Goal: Transaction & Acquisition: Purchase product/service

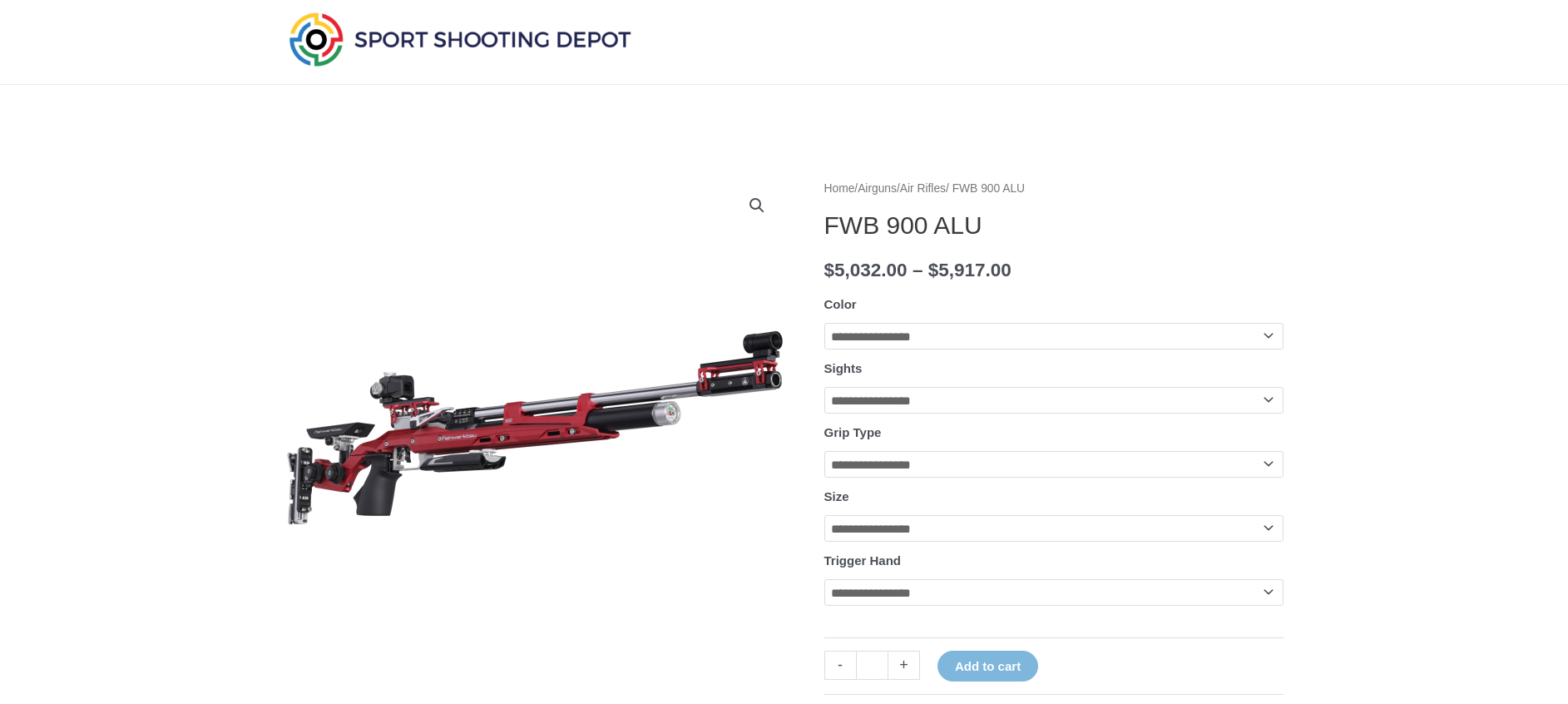
scroll to position [72, 0]
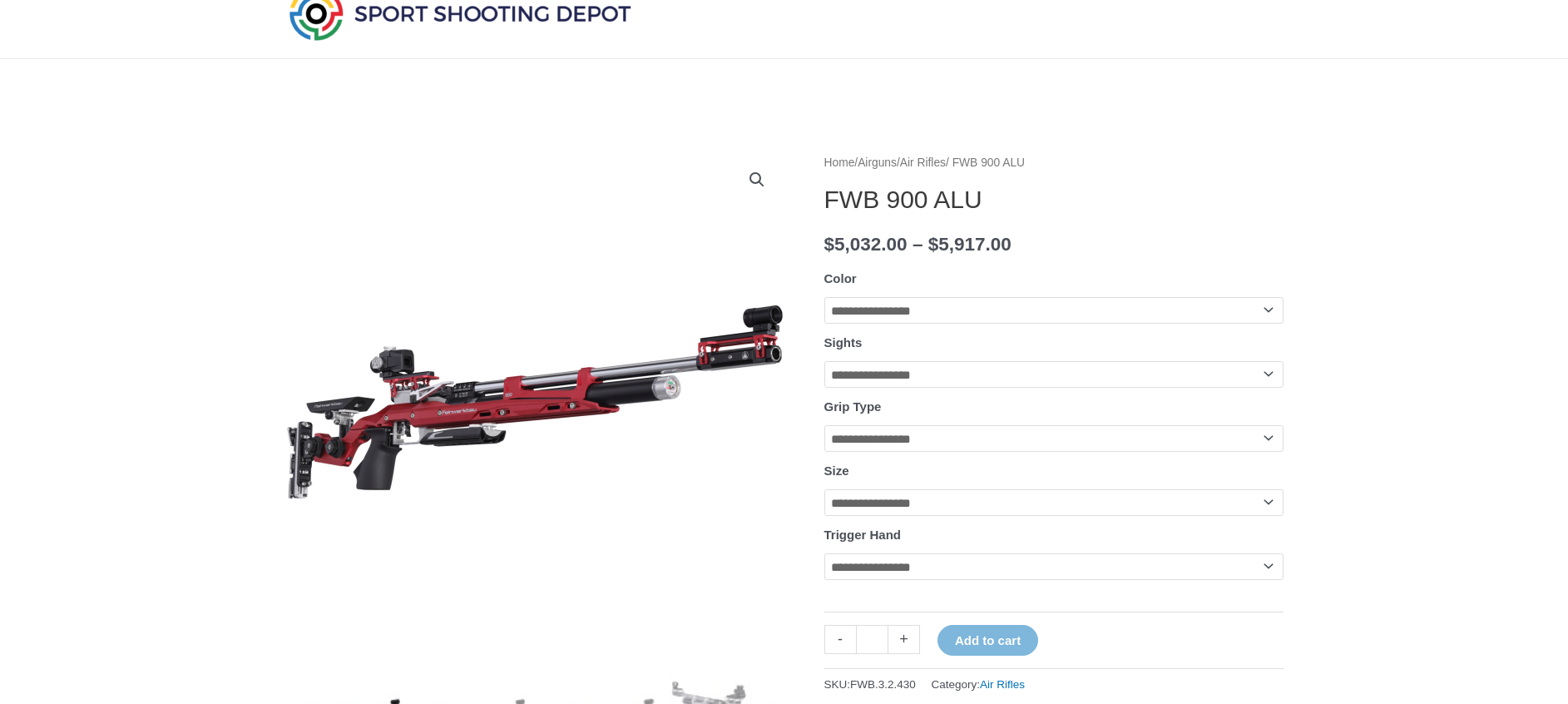
click at [873, 310] on select "**********" at bounding box center [1053, 310] width 459 height 26
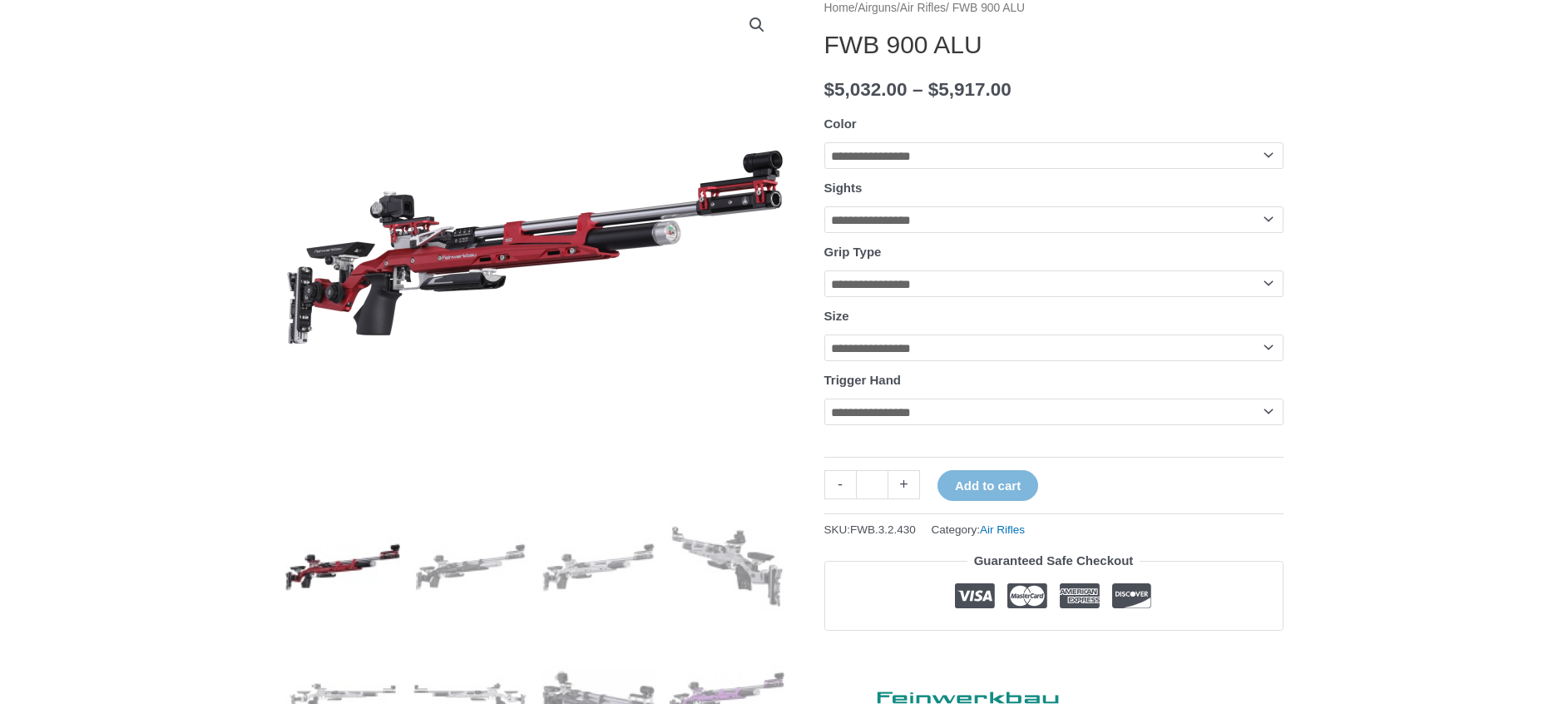
scroll to position [221, 0]
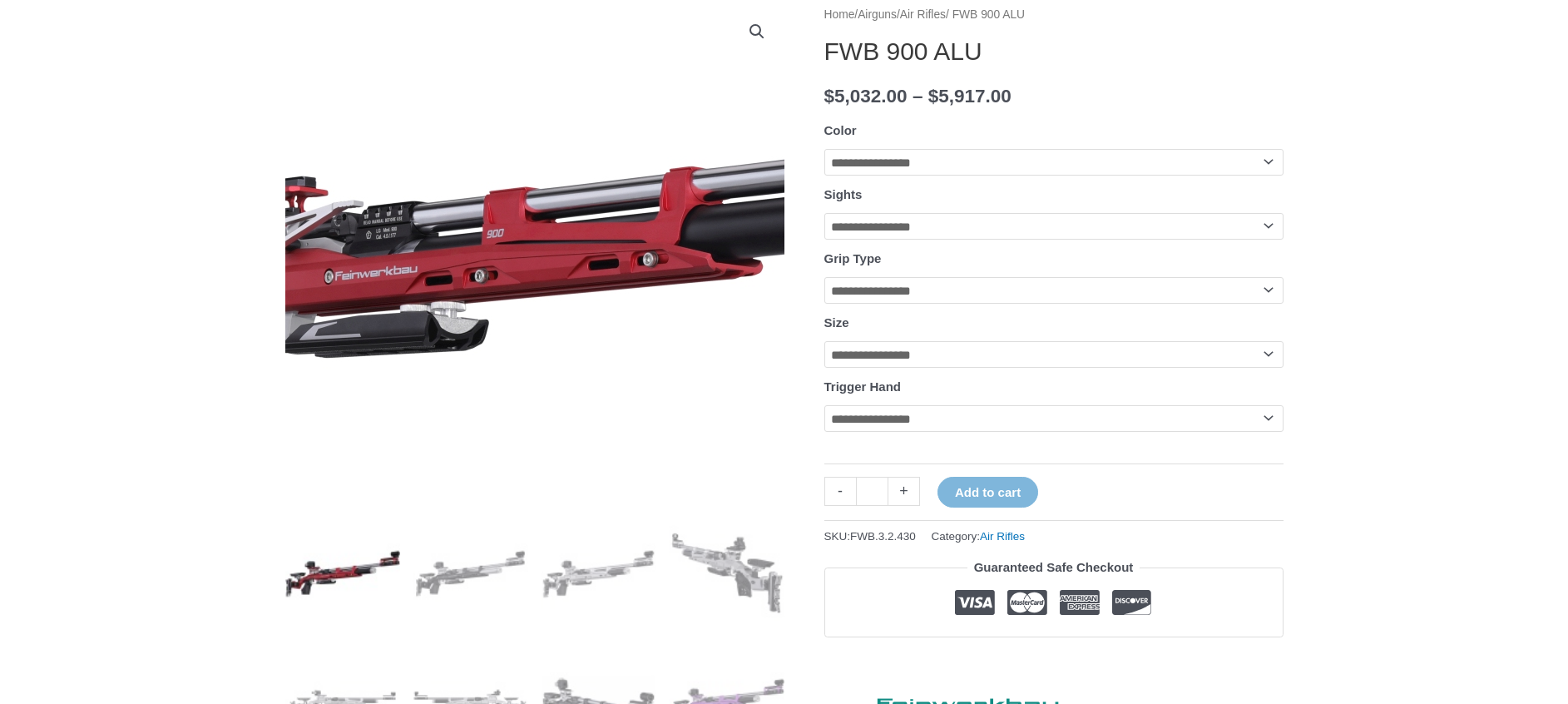
click at [518, 248] on img at bounding box center [558, 254] width 1247 height 516
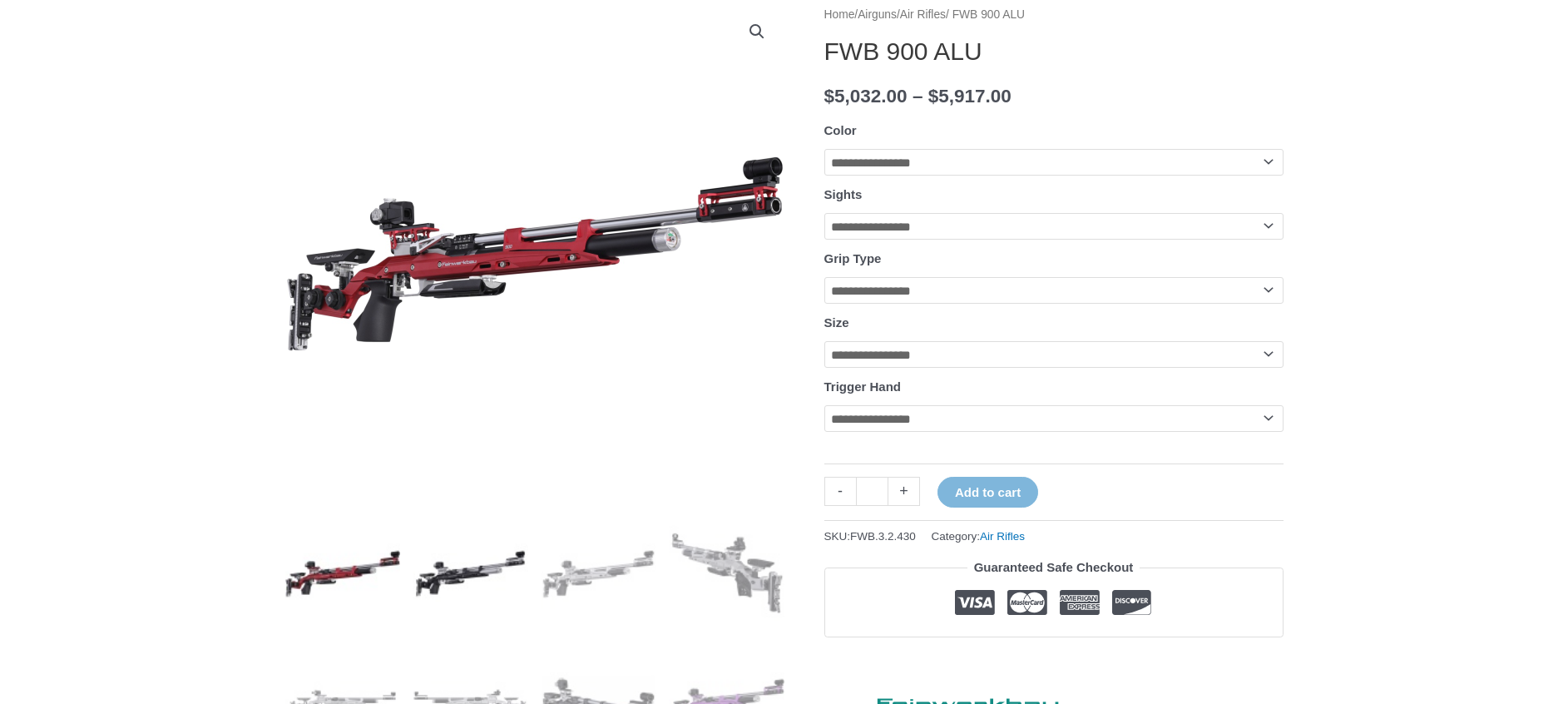
click at [484, 576] on img at bounding box center [471, 573] width 115 height 115
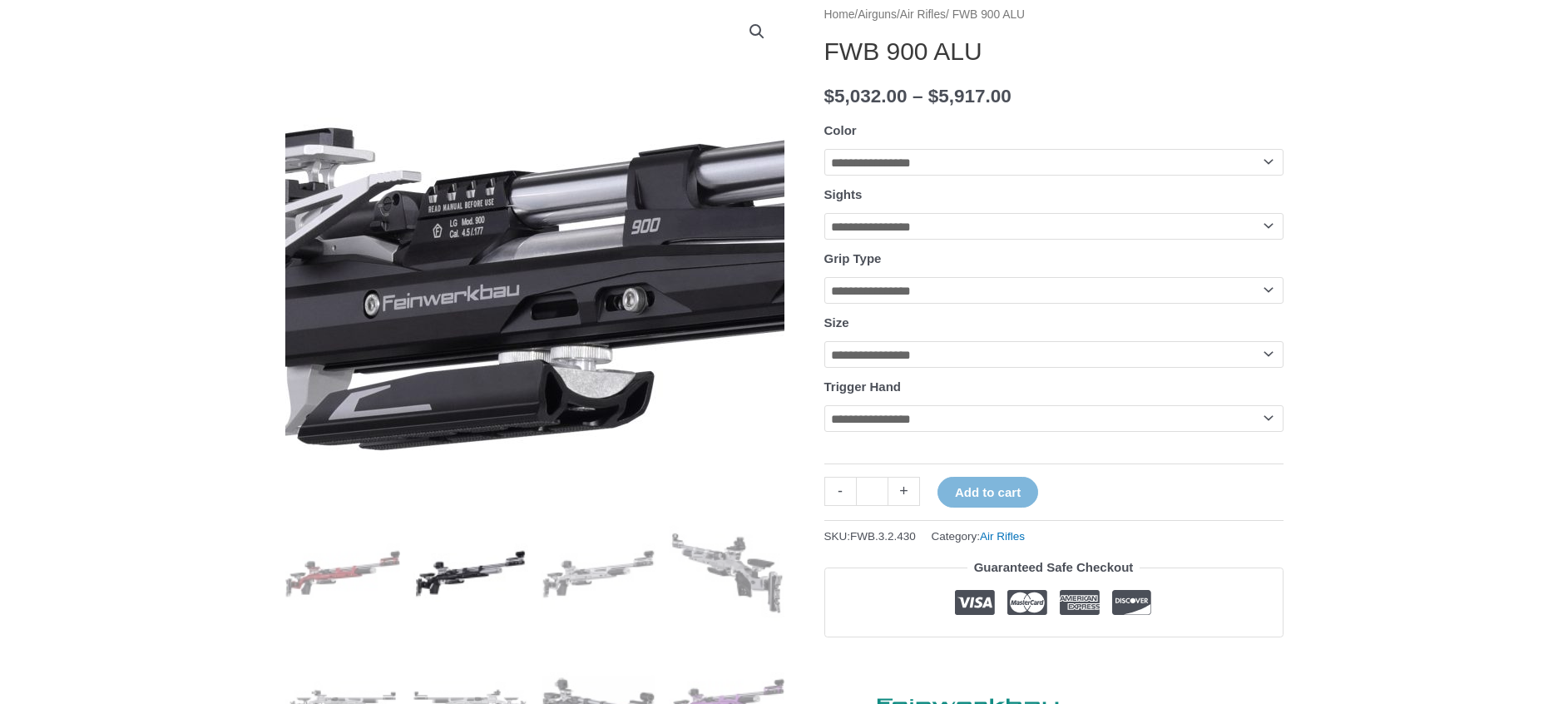
click at [462, 251] on img at bounding box center [769, 255] width 2129 height 942
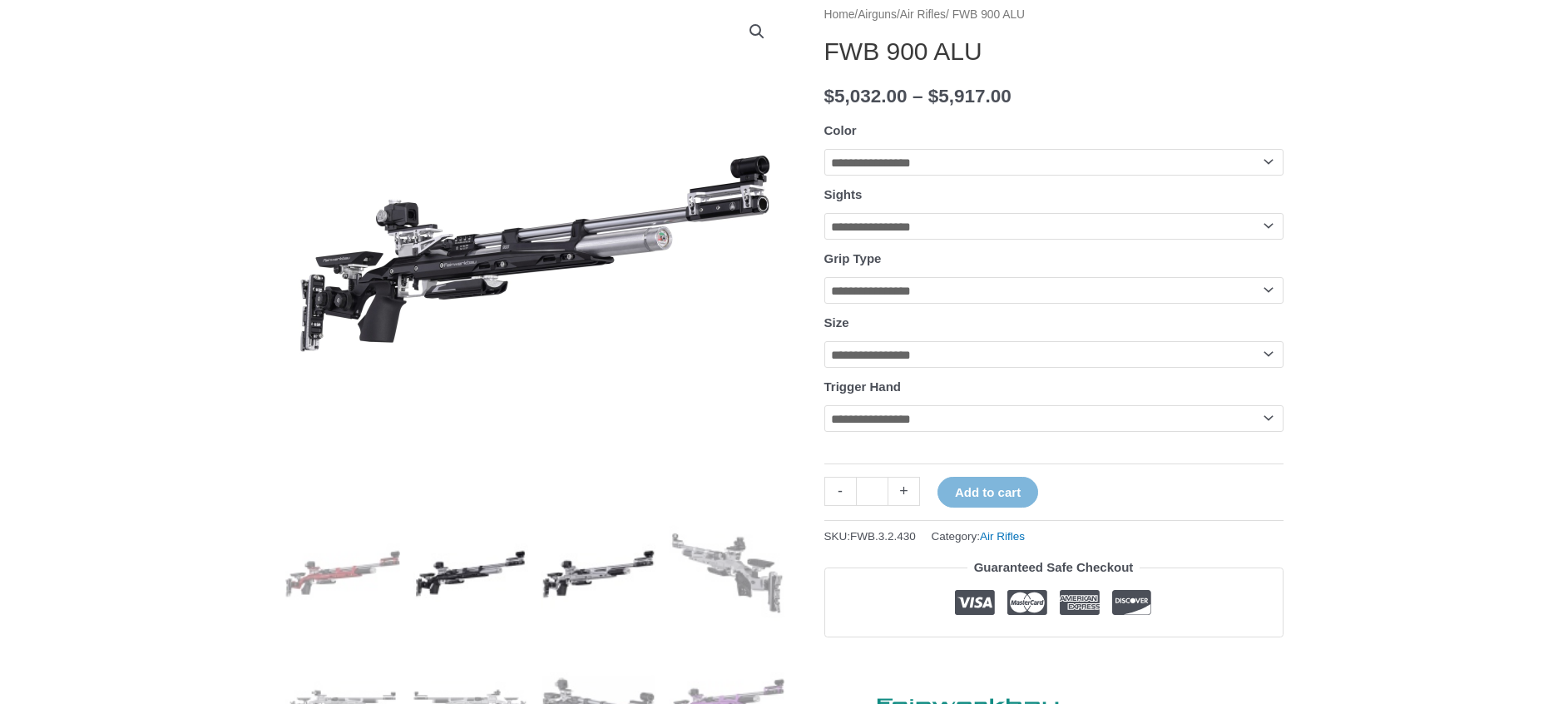
click at [569, 575] on img at bounding box center [599, 573] width 115 height 115
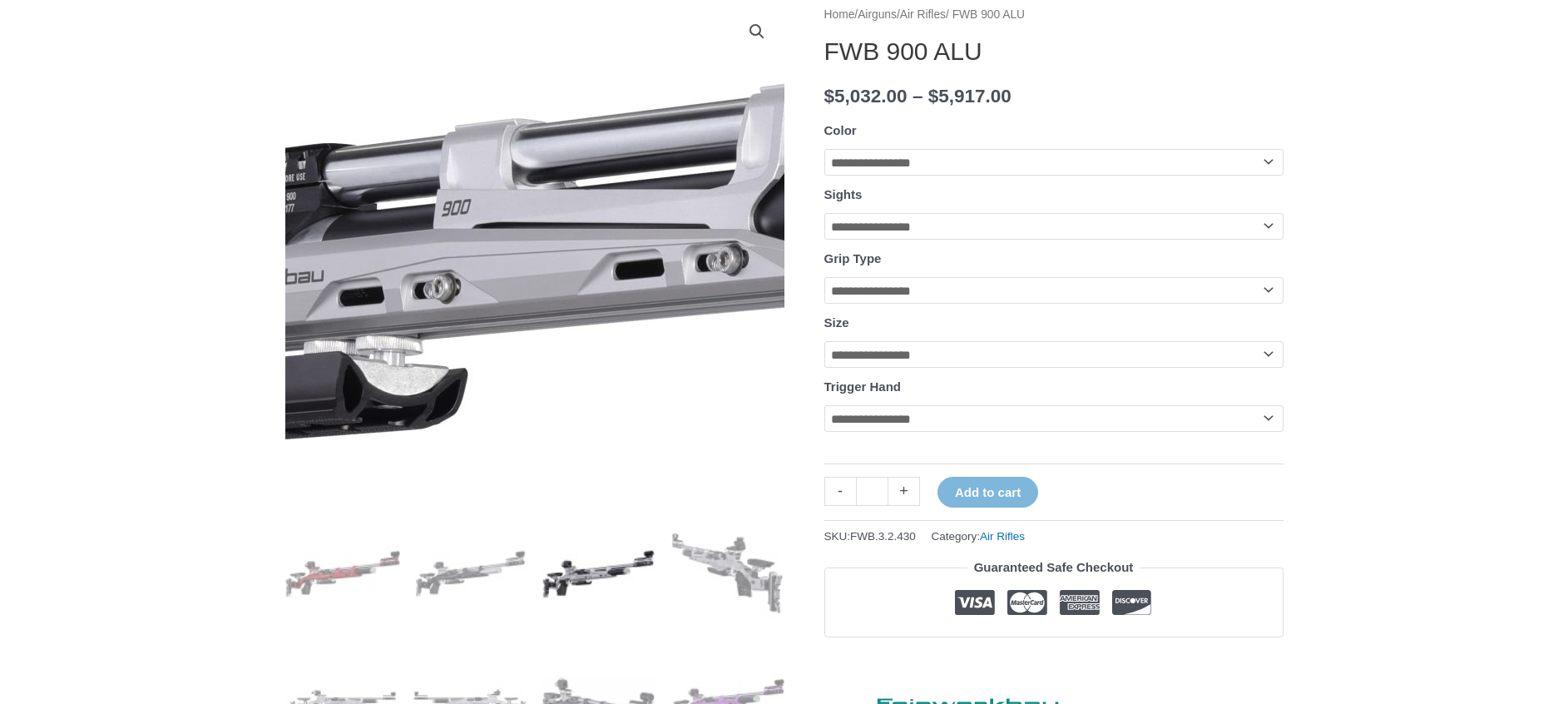
click at [516, 265] on img at bounding box center [593, 243] width 2129 height 968
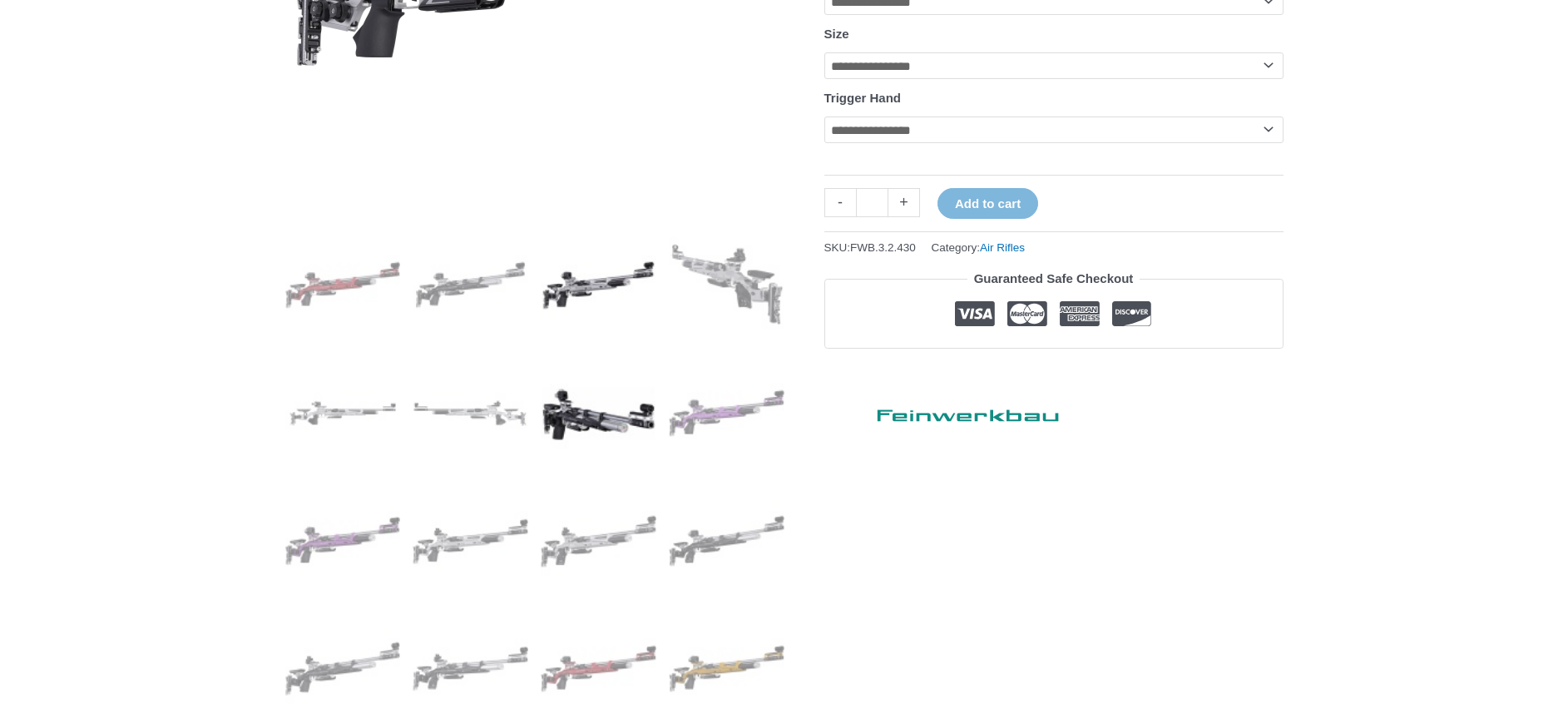
scroll to position [510, 0]
click at [691, 415] on img at bounding box center [727, 412] width 115 height 115
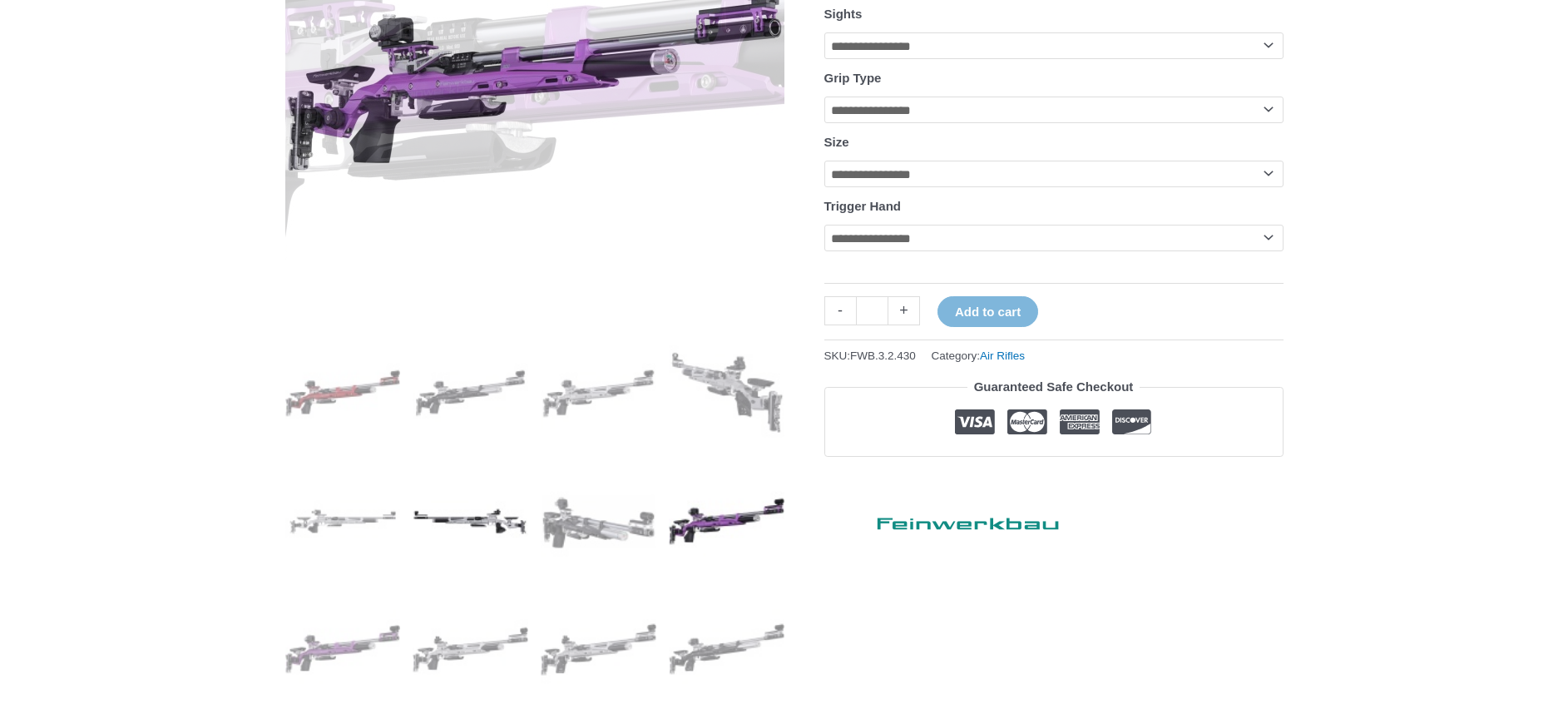
scroll to position [486, 0]
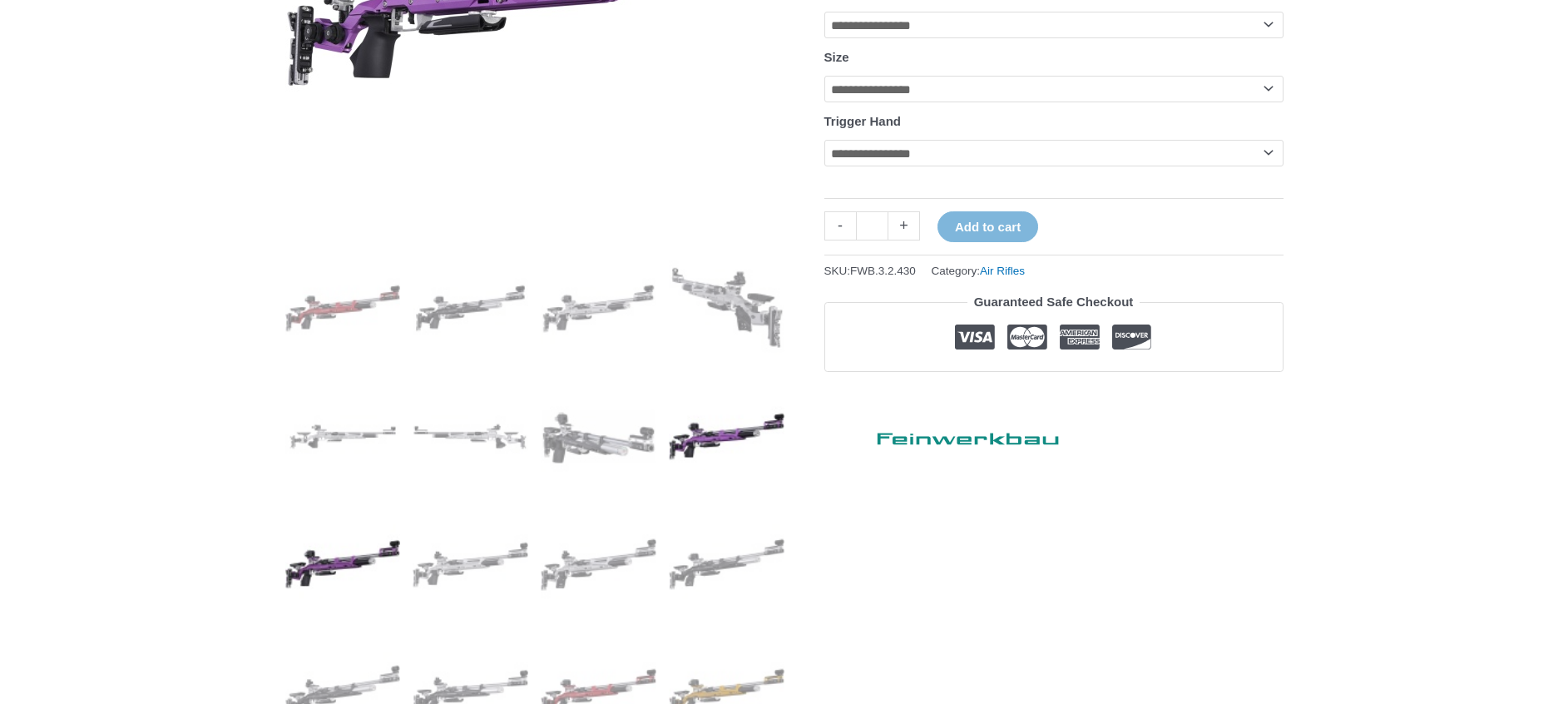
click at [334, 551] on img at bounding box center [343, 564] width 115 height 115
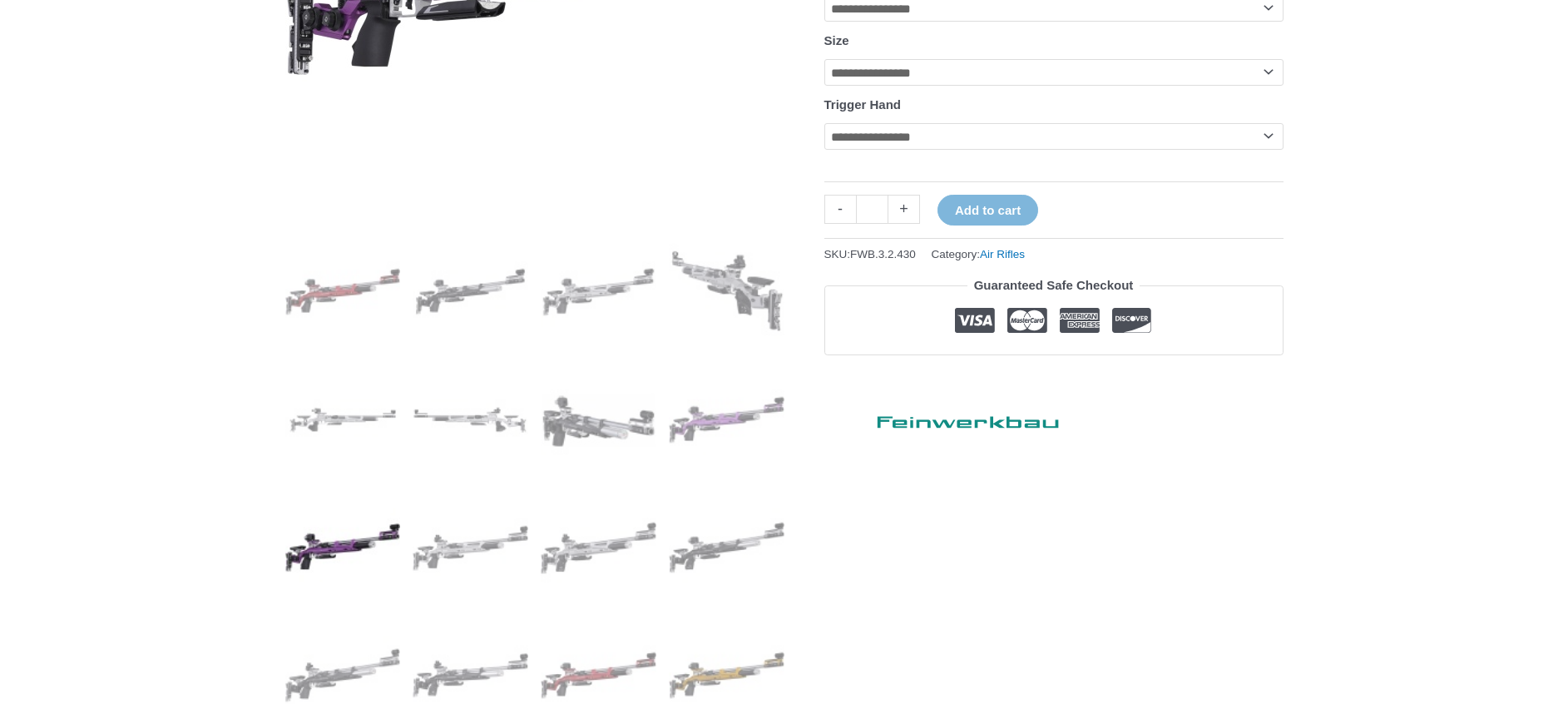
scroll to position [554, 0]
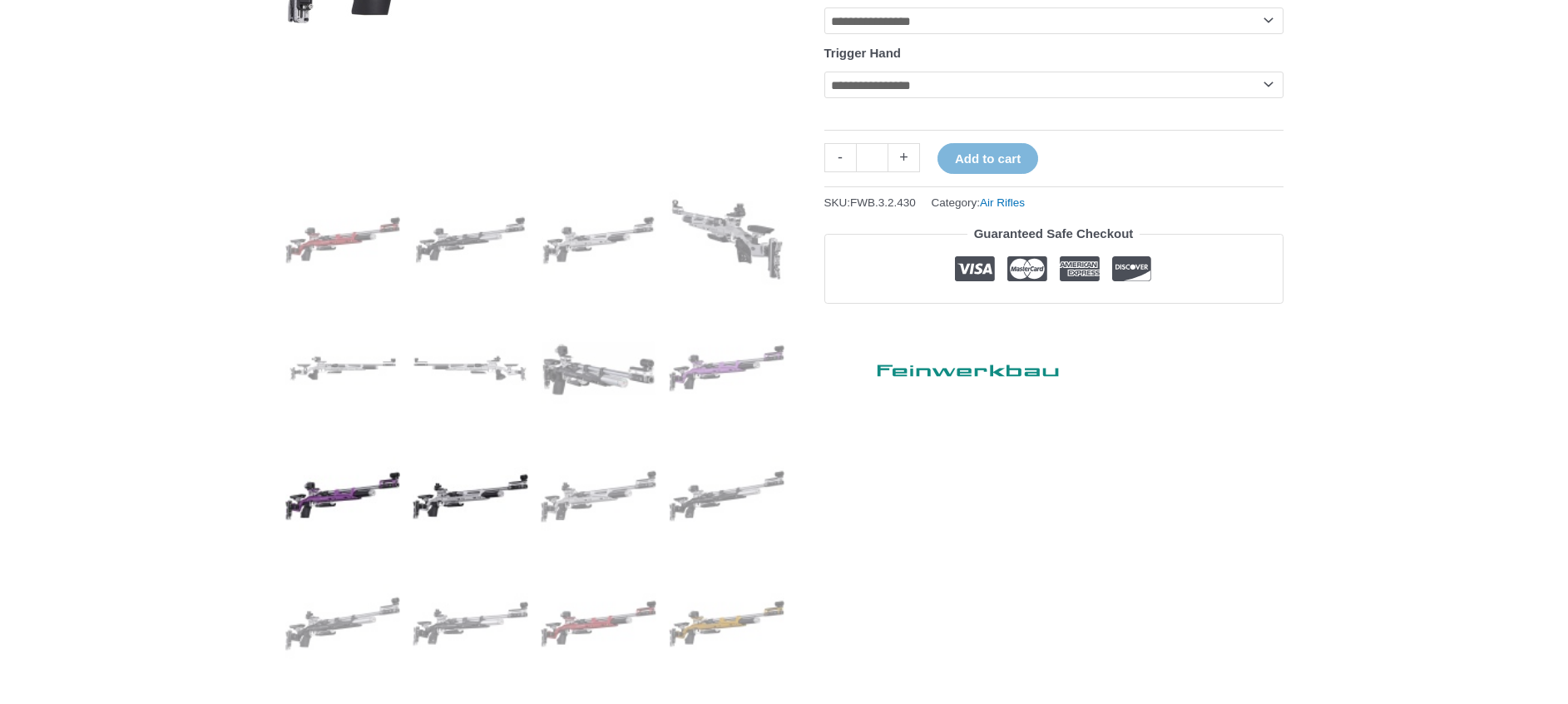
click at [455, 500] on img at bounding box center [471, 496] width 115 height 115
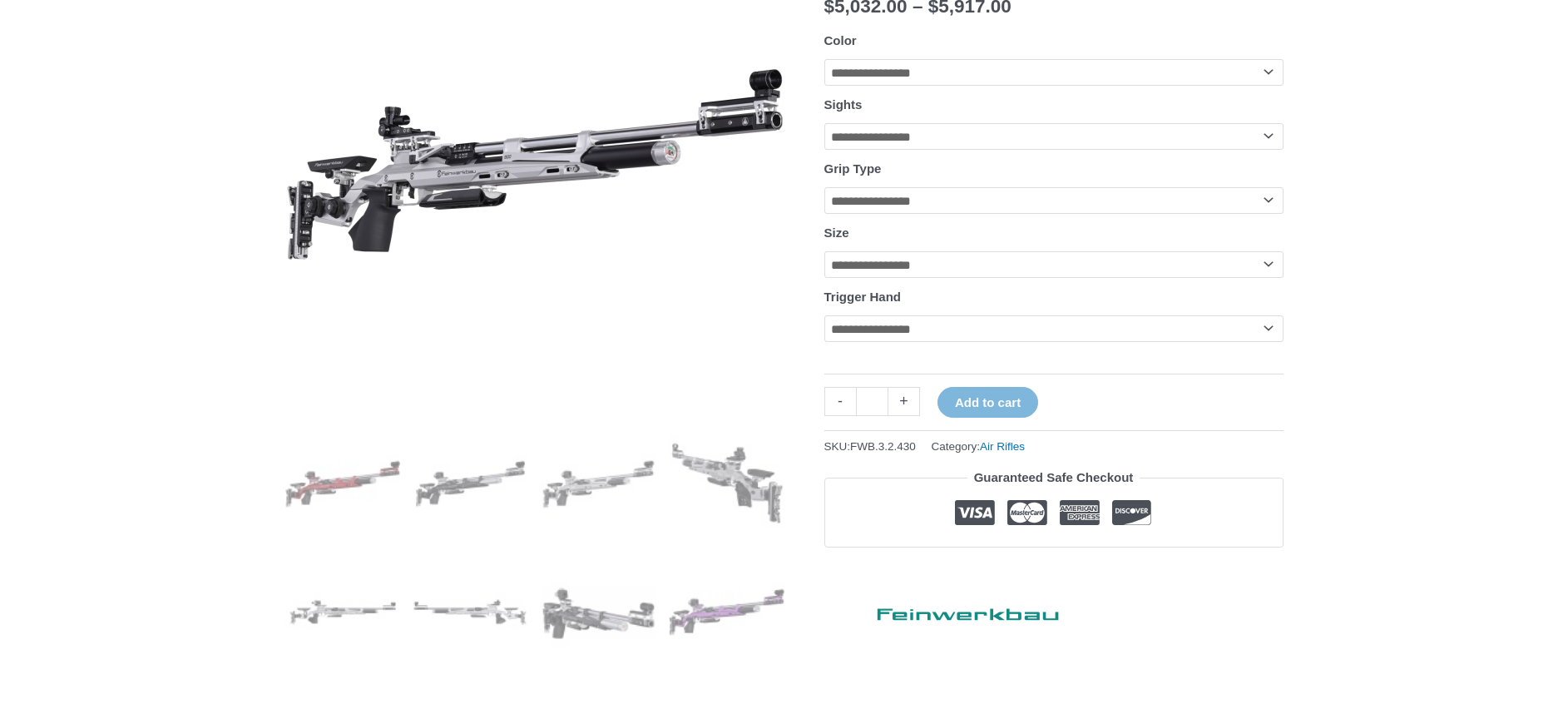
scroll to position [237, 0]
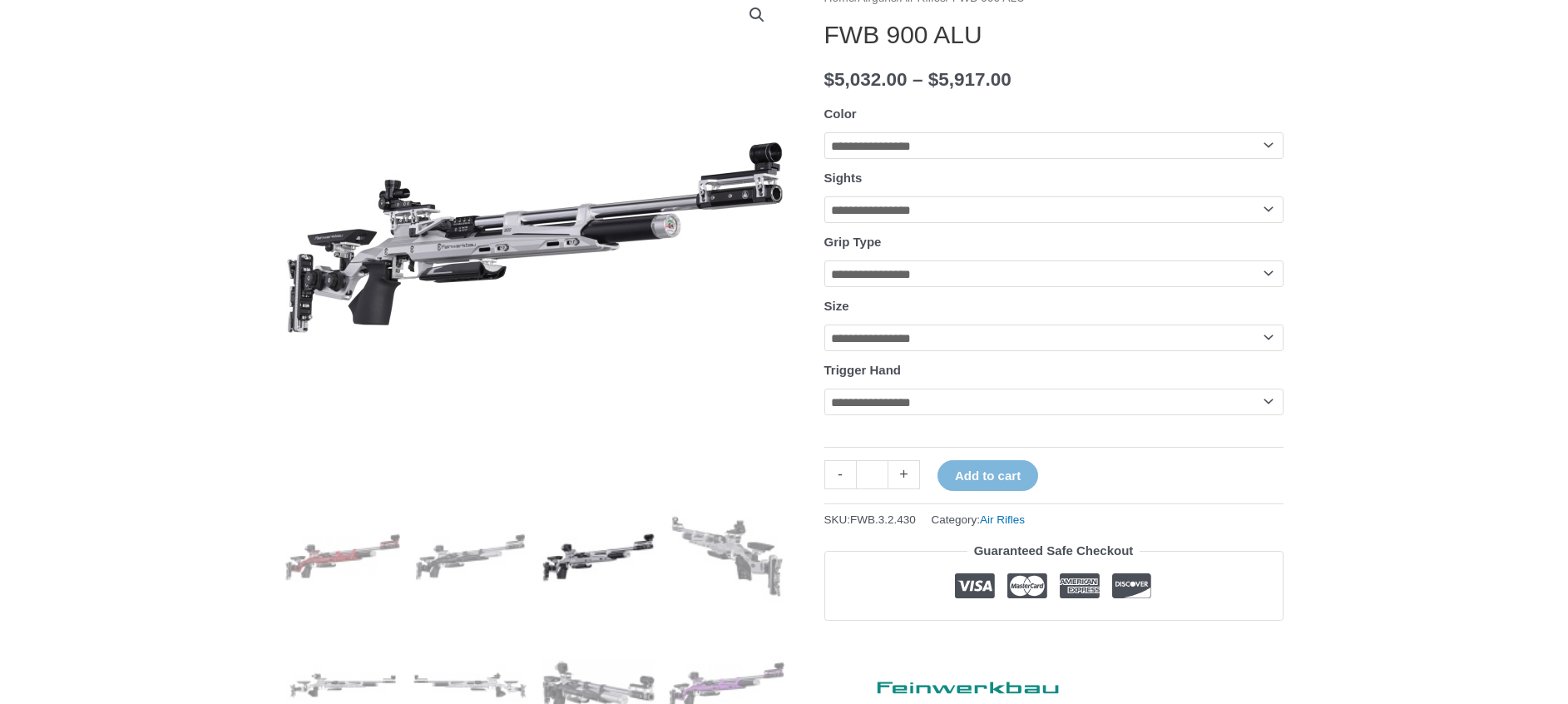
click at [583, 561] on img at bounding box center [599, 557] width 115 height 115
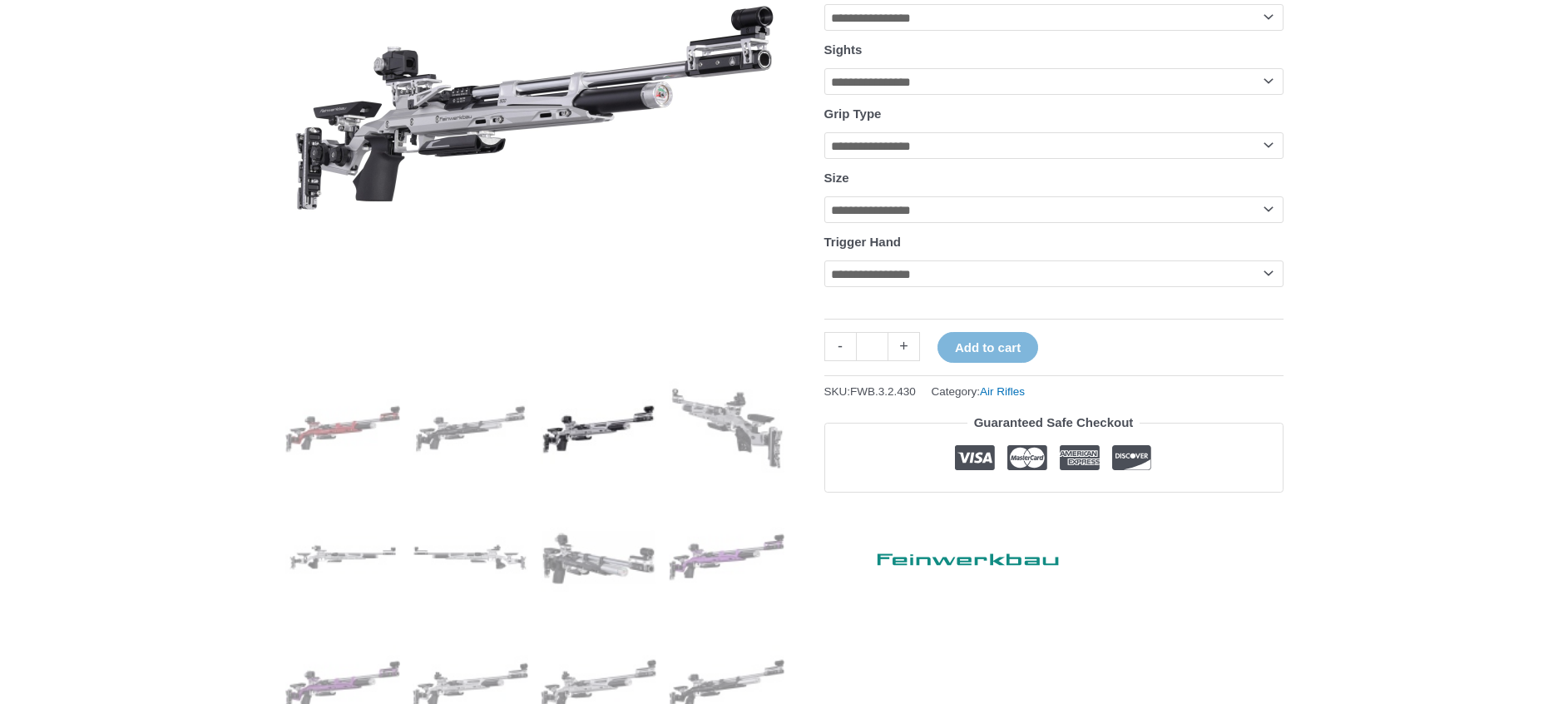
scroll to position [369, 0]
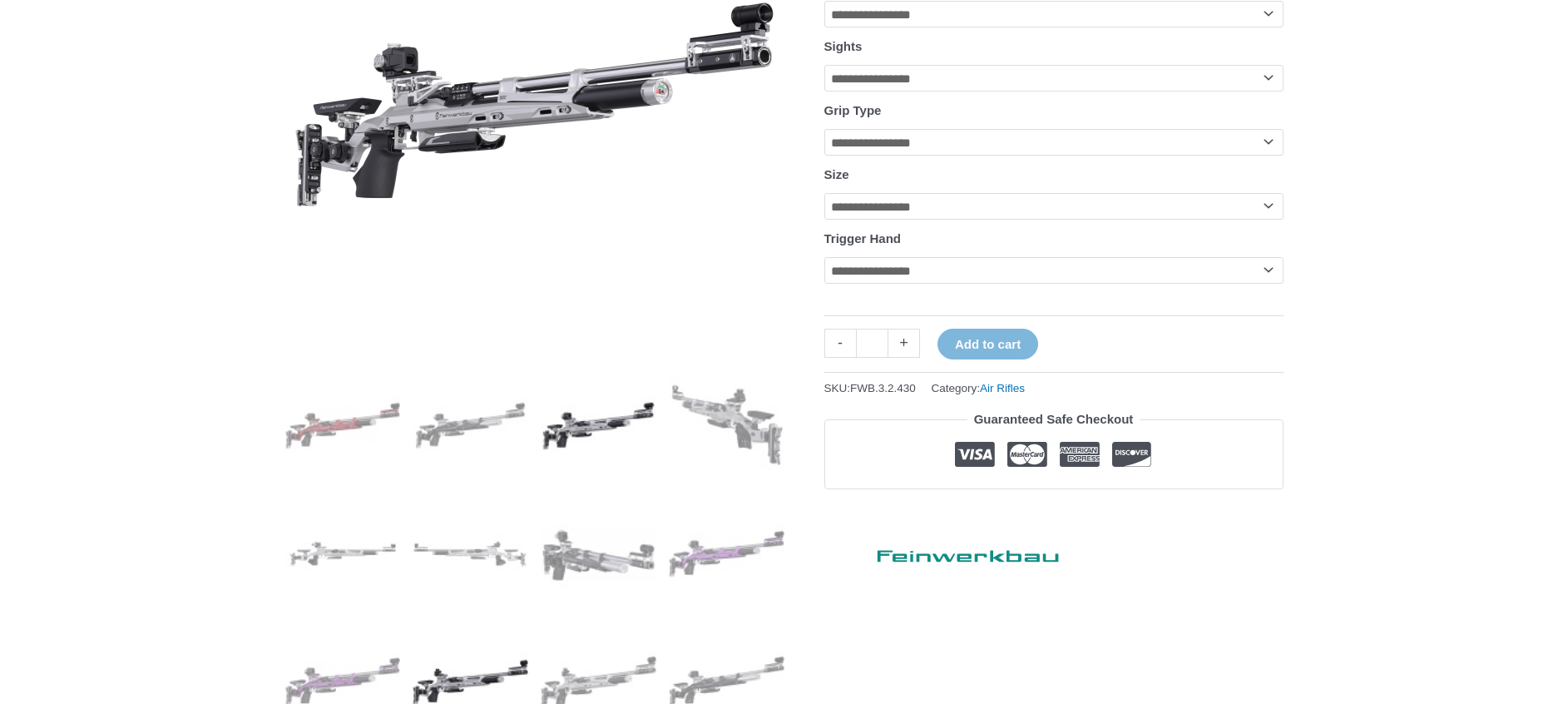
click at [447, 673] on img at bounding box center [471, 682] width 115 height 115
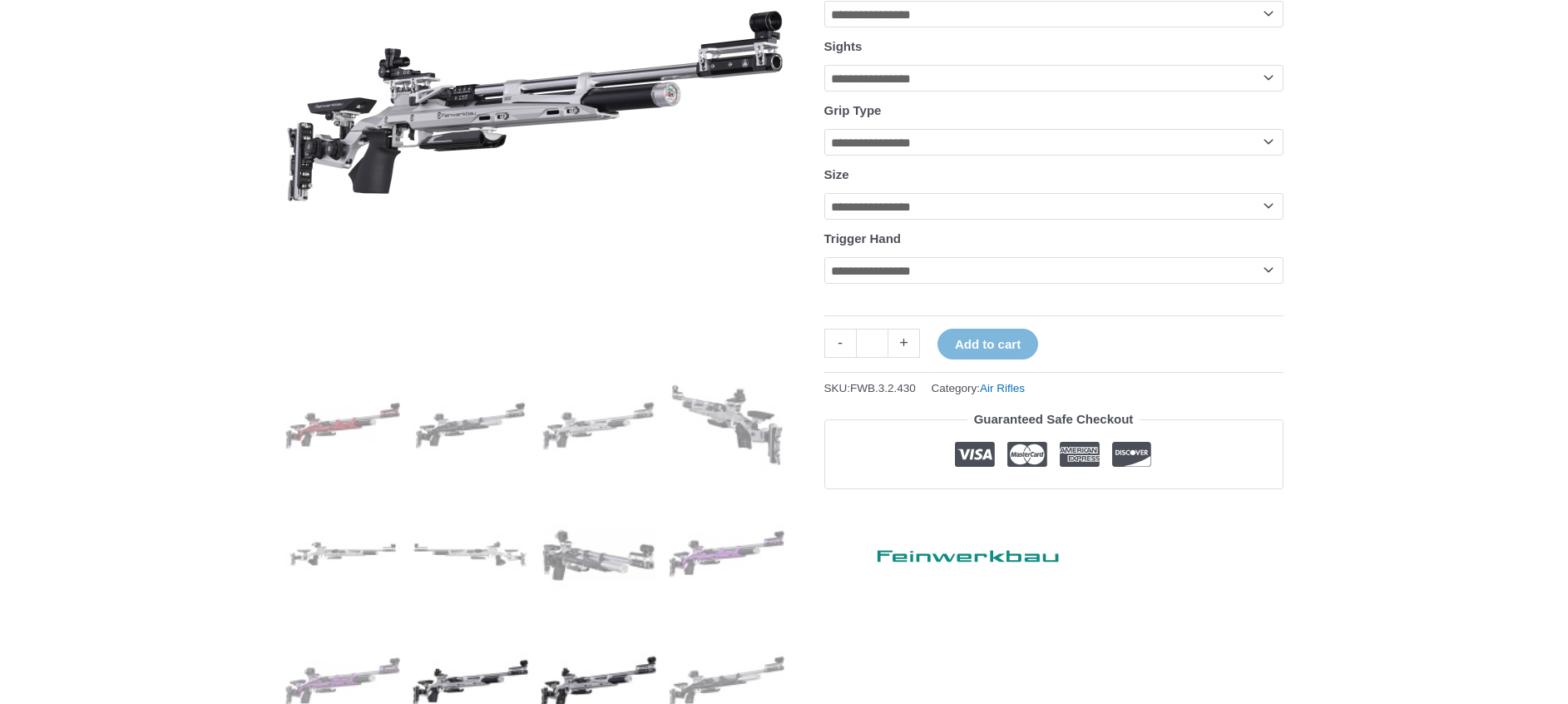
click at [574, 676] on img at bounding box center [599, 682] width 115 height 115
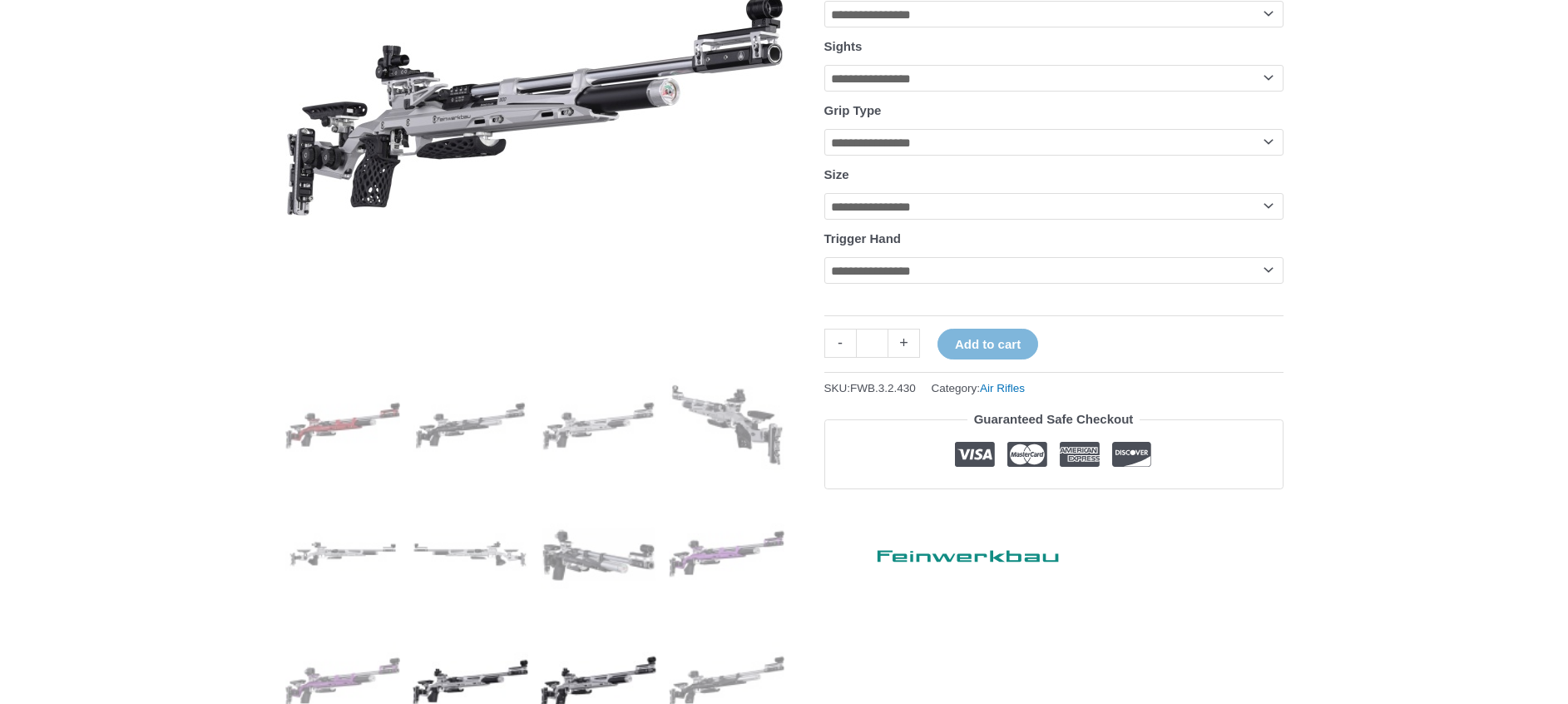
click at [469, 675] on img at bounding box center [471, 682] width 115 height 115
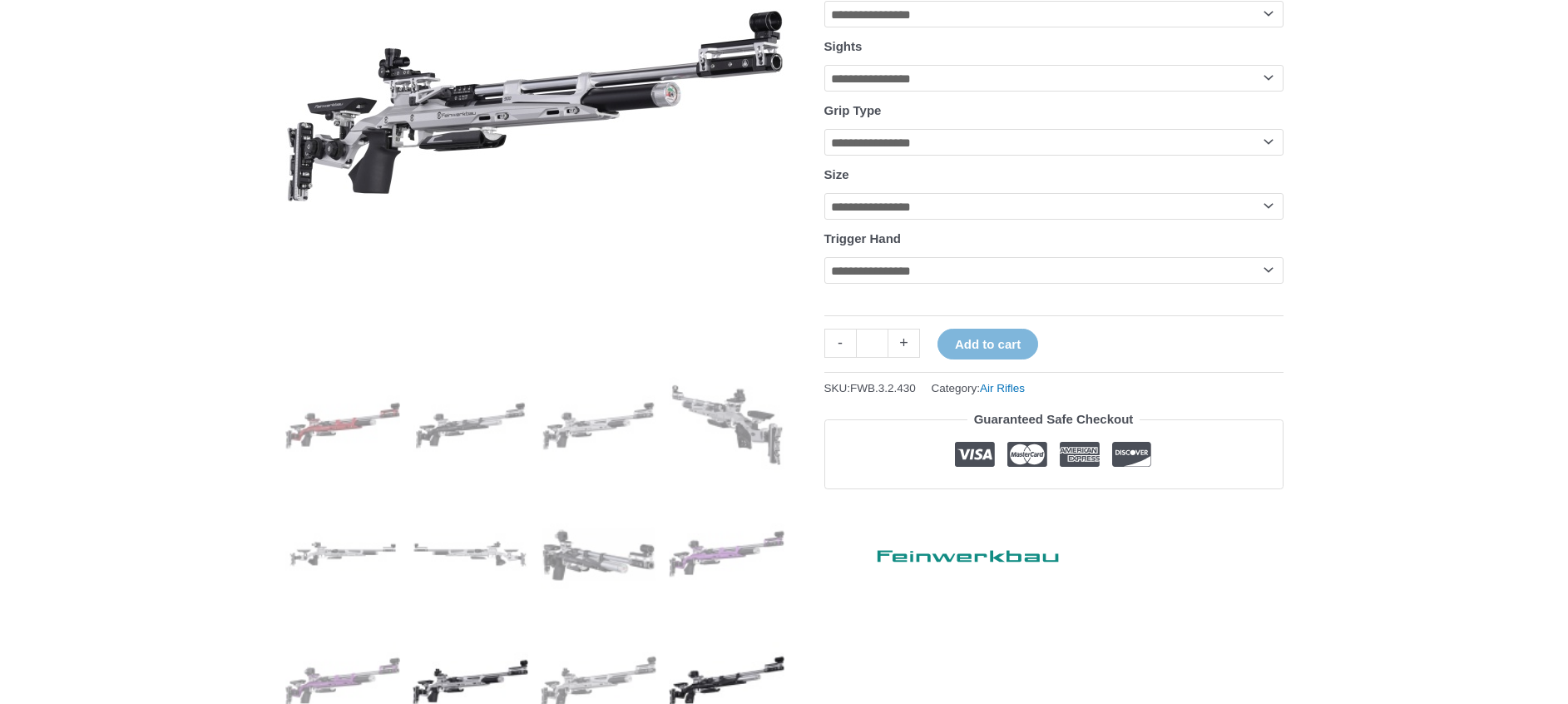
click at [733, 679] on img at bounding box center [727, 682] width 115 height 115
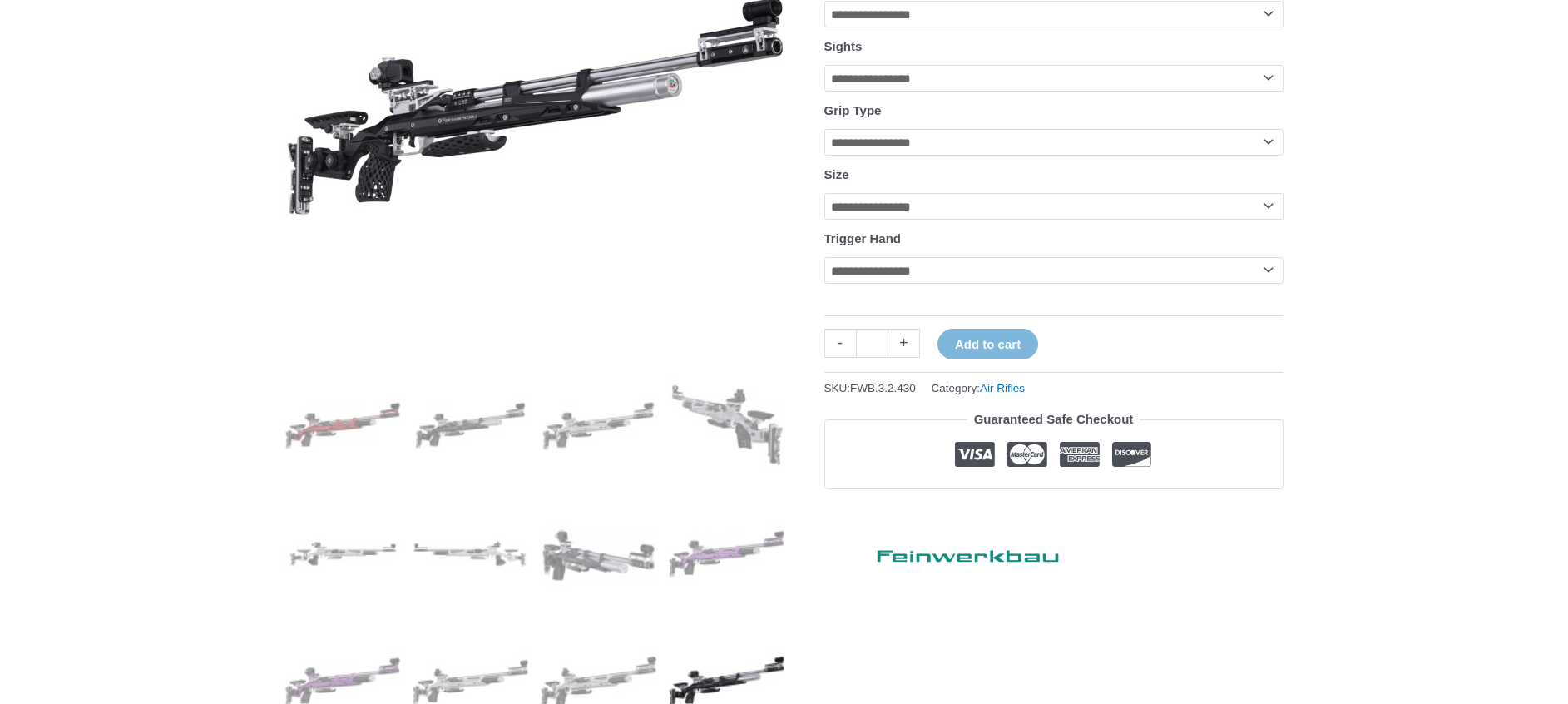
scroll to position [651, 0]
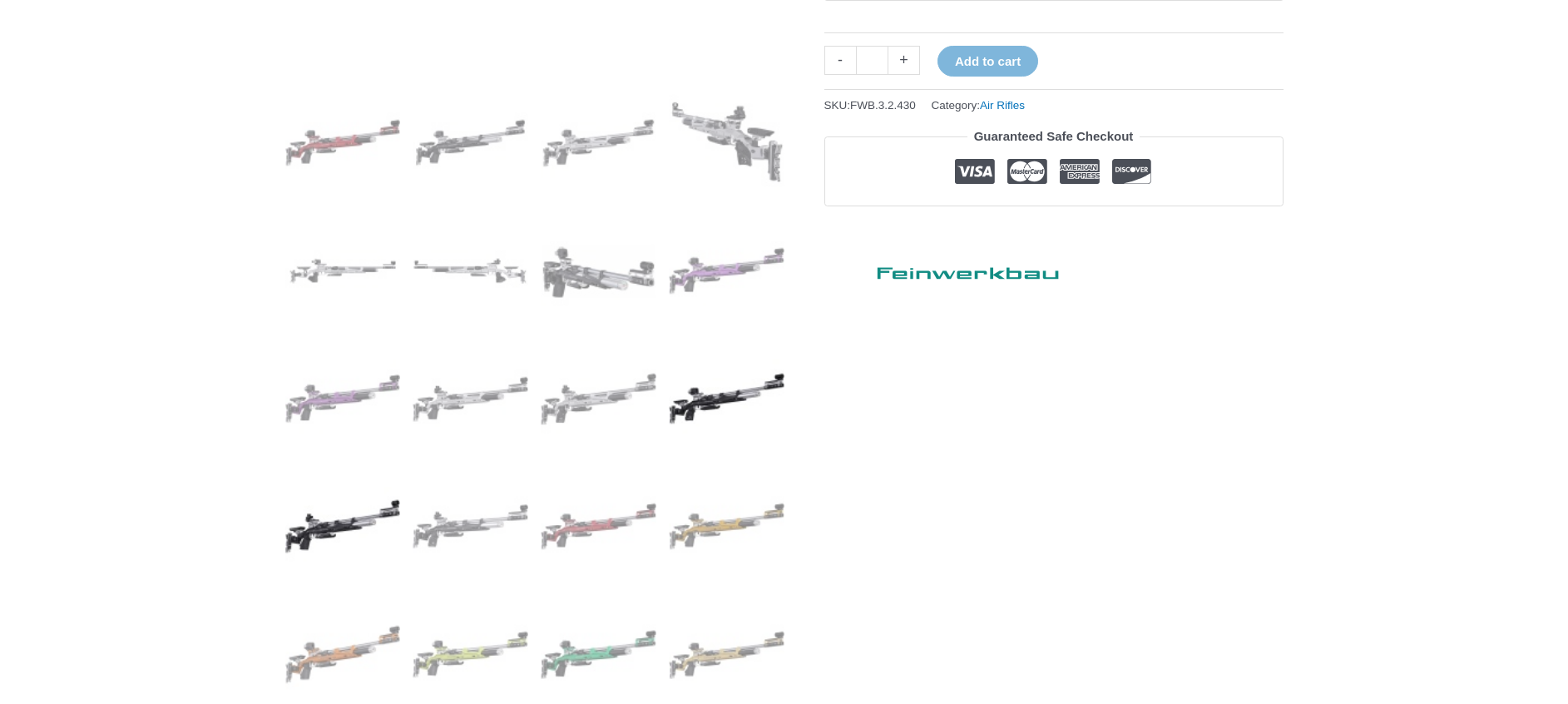
click at [346, 524] on img at bounding box center [343, 526] width 115 height 115
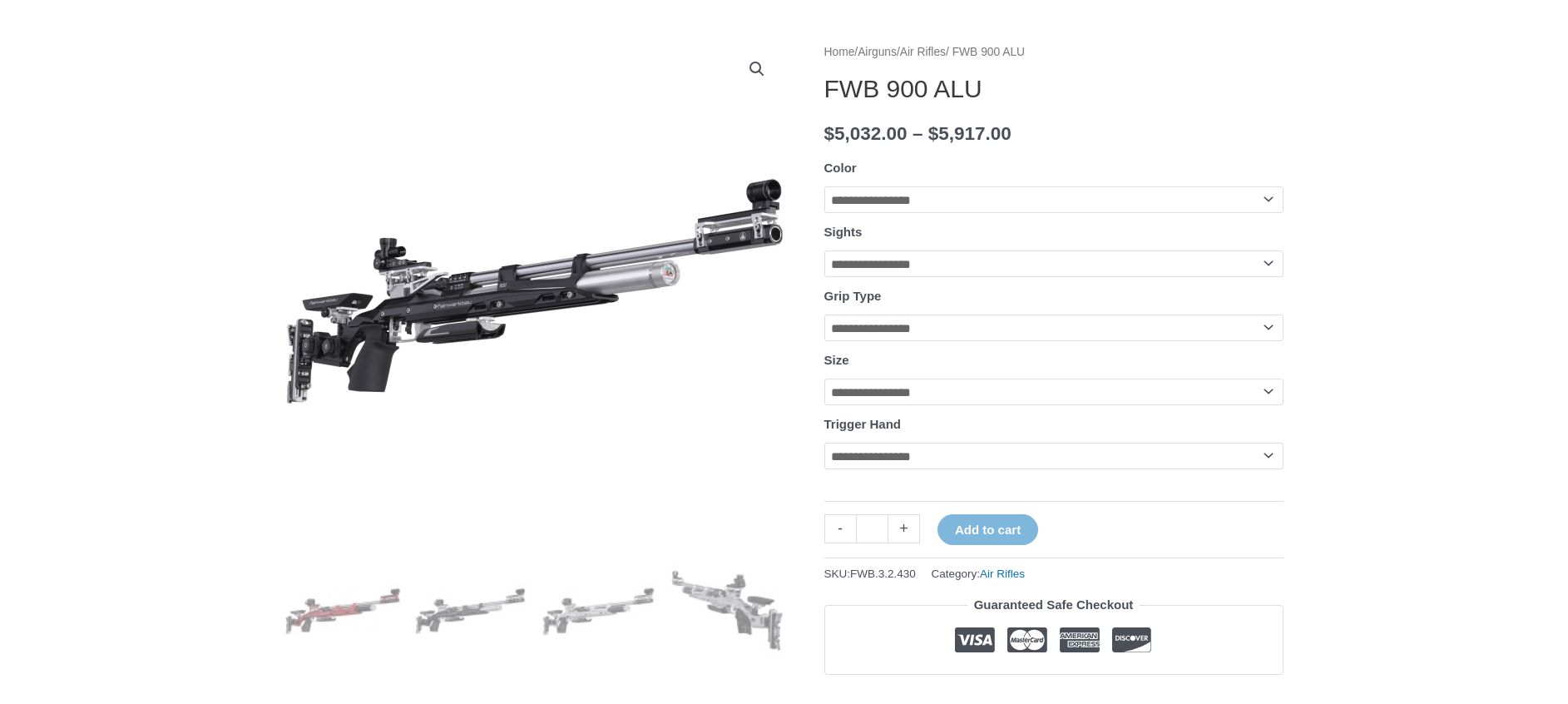
scroll to position [678, 0]
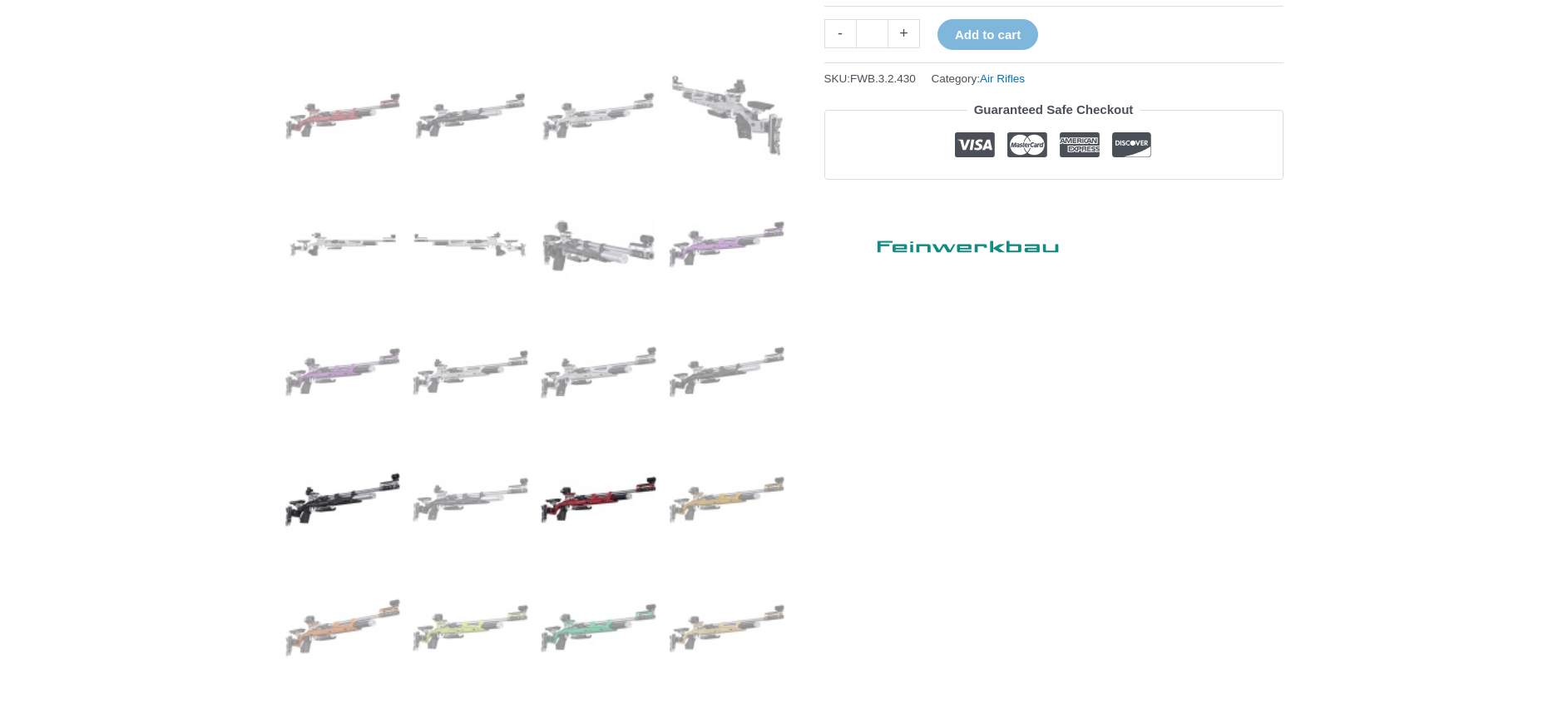
click at [578, 491] on img at bounding box center [599, 500] width 115 height 115
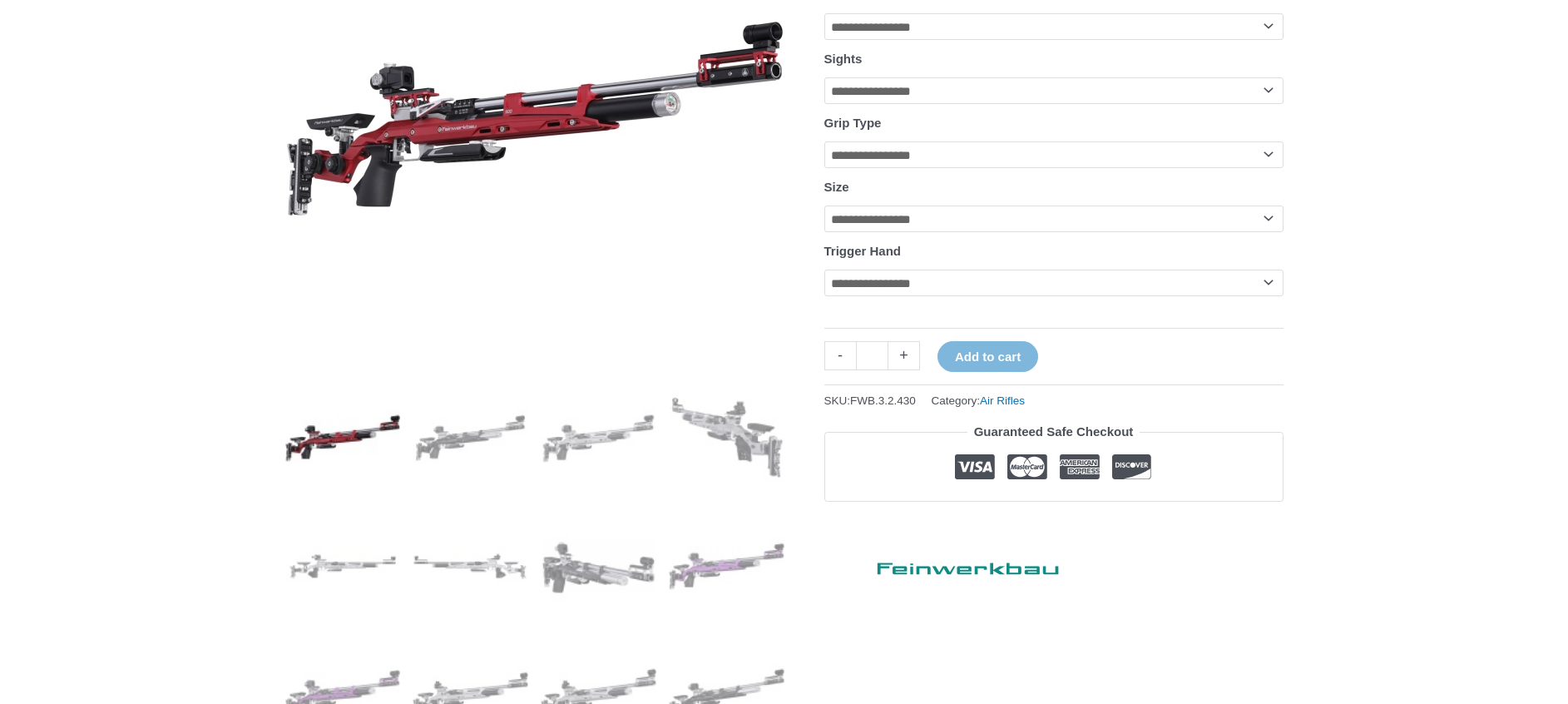
scroll to position [353, 0]
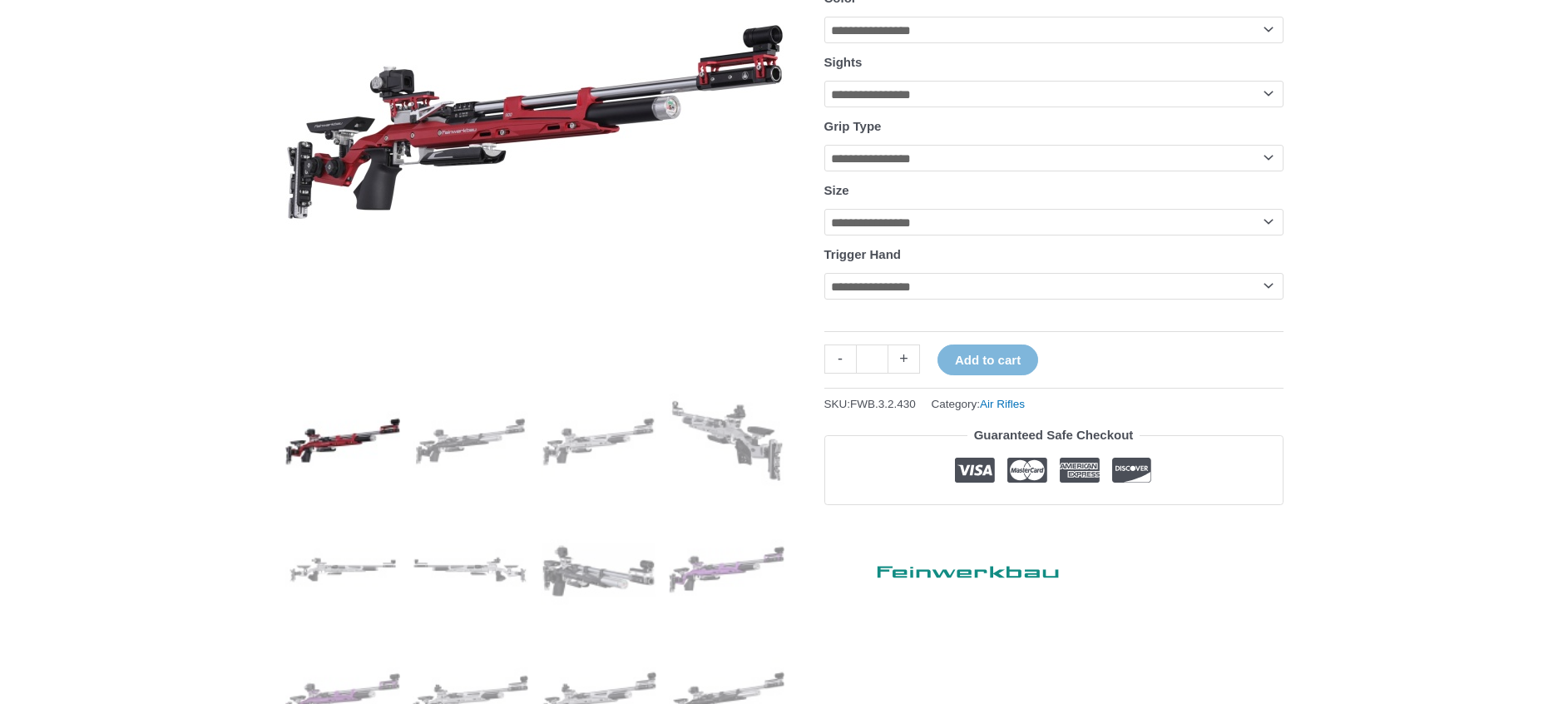
click at [338, 441] on img at bounding box center [343, 441] width 115 height 115
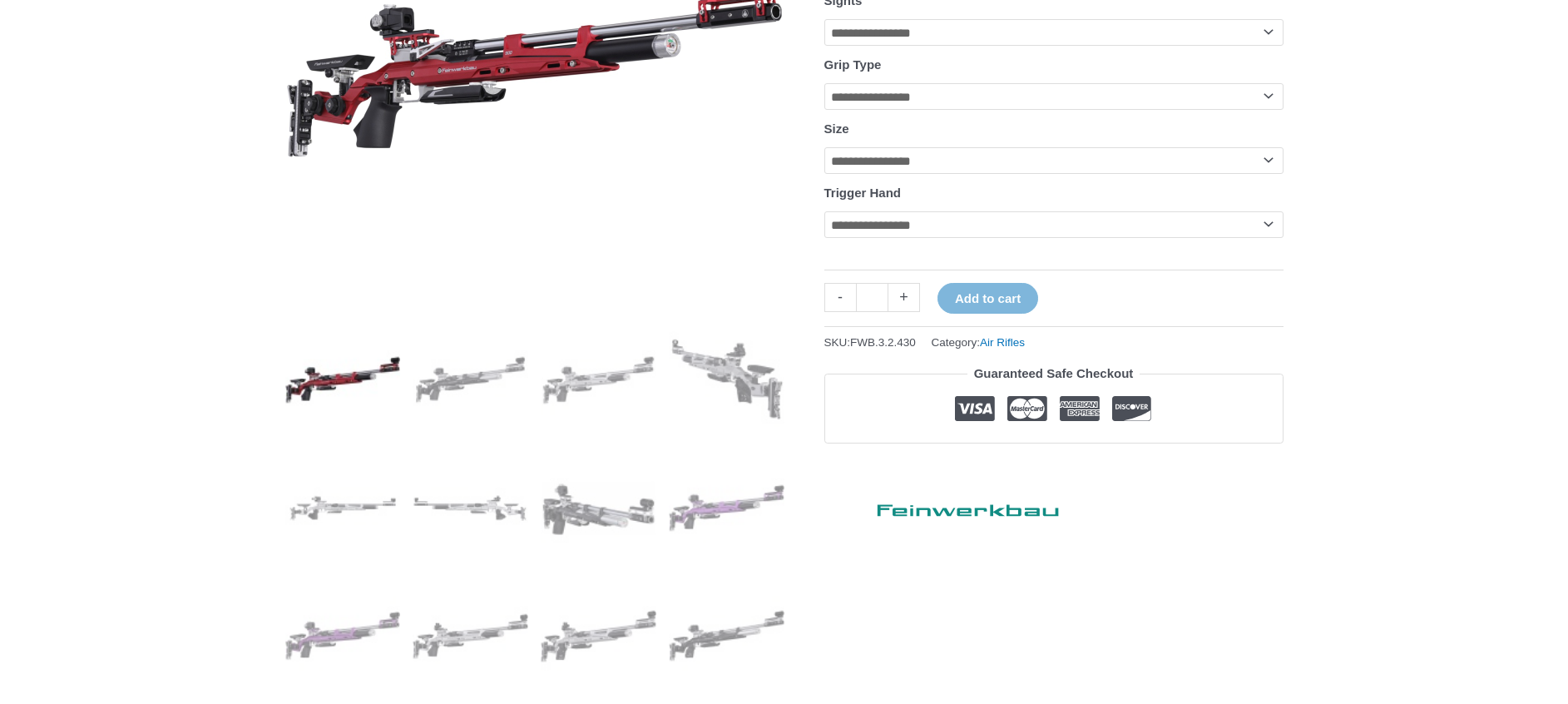
scroll to position [853, 0]
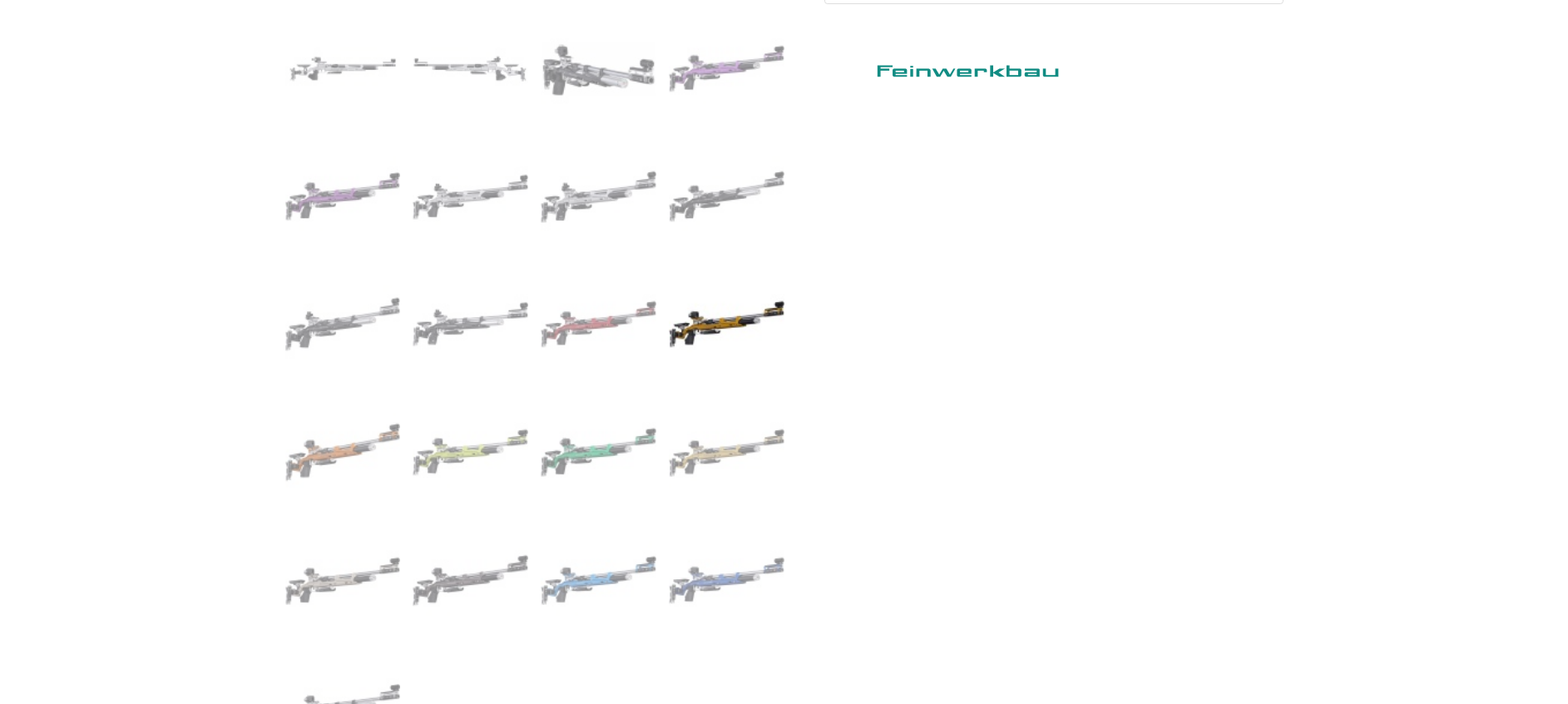
click at [706, 336] on img at bounding box center [727, 324] width 115 height 115
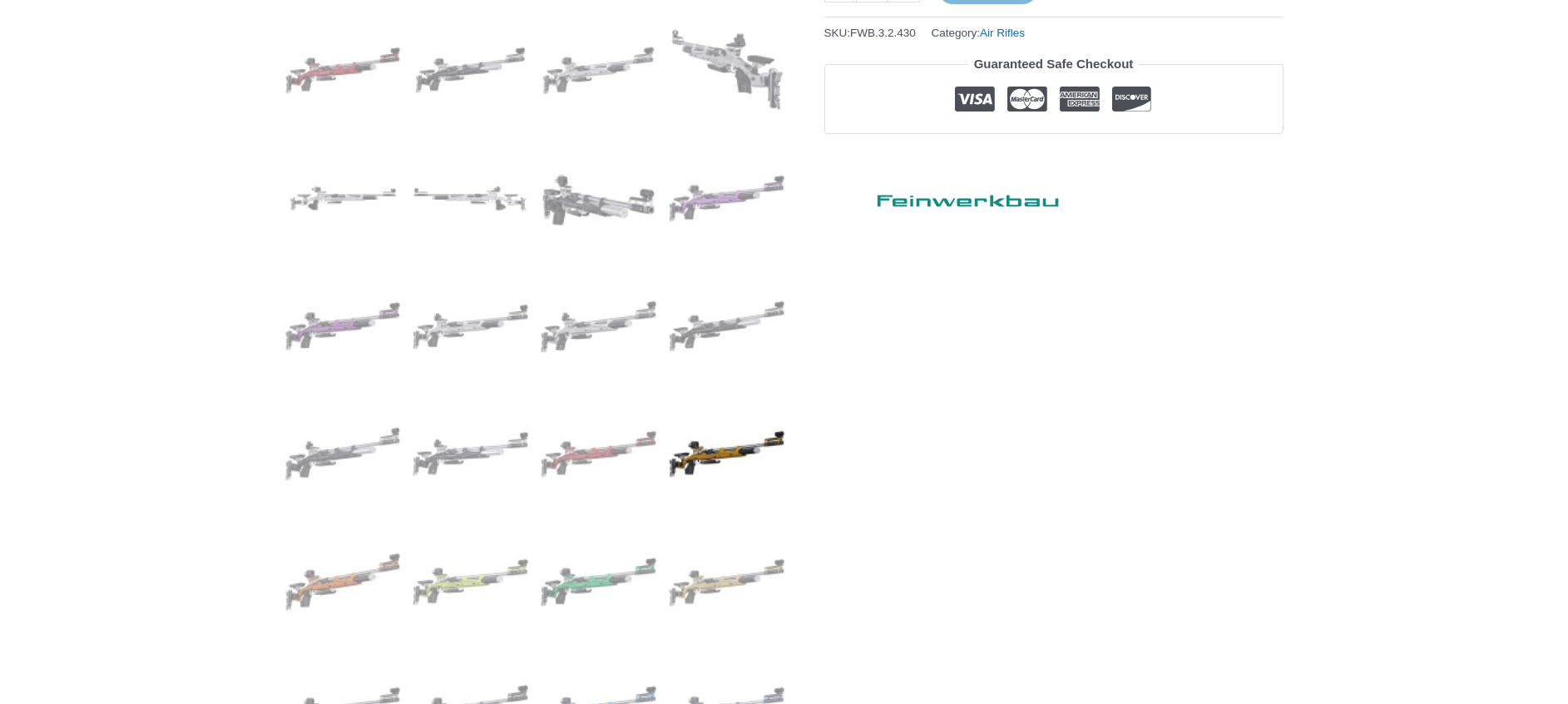
scroll to position [737, 0]
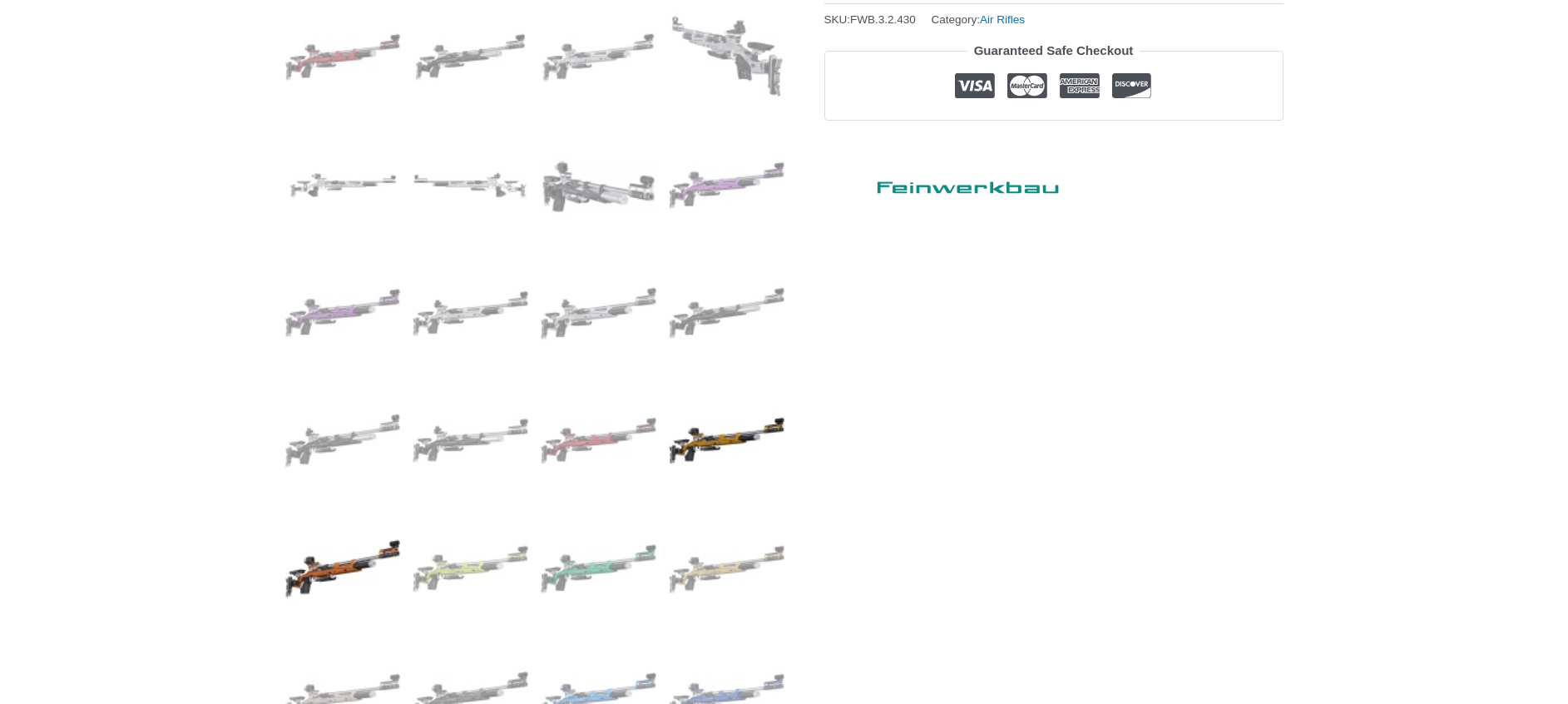
click at [340, 583] on img at bounding box center [343, 568] width 115 height 115
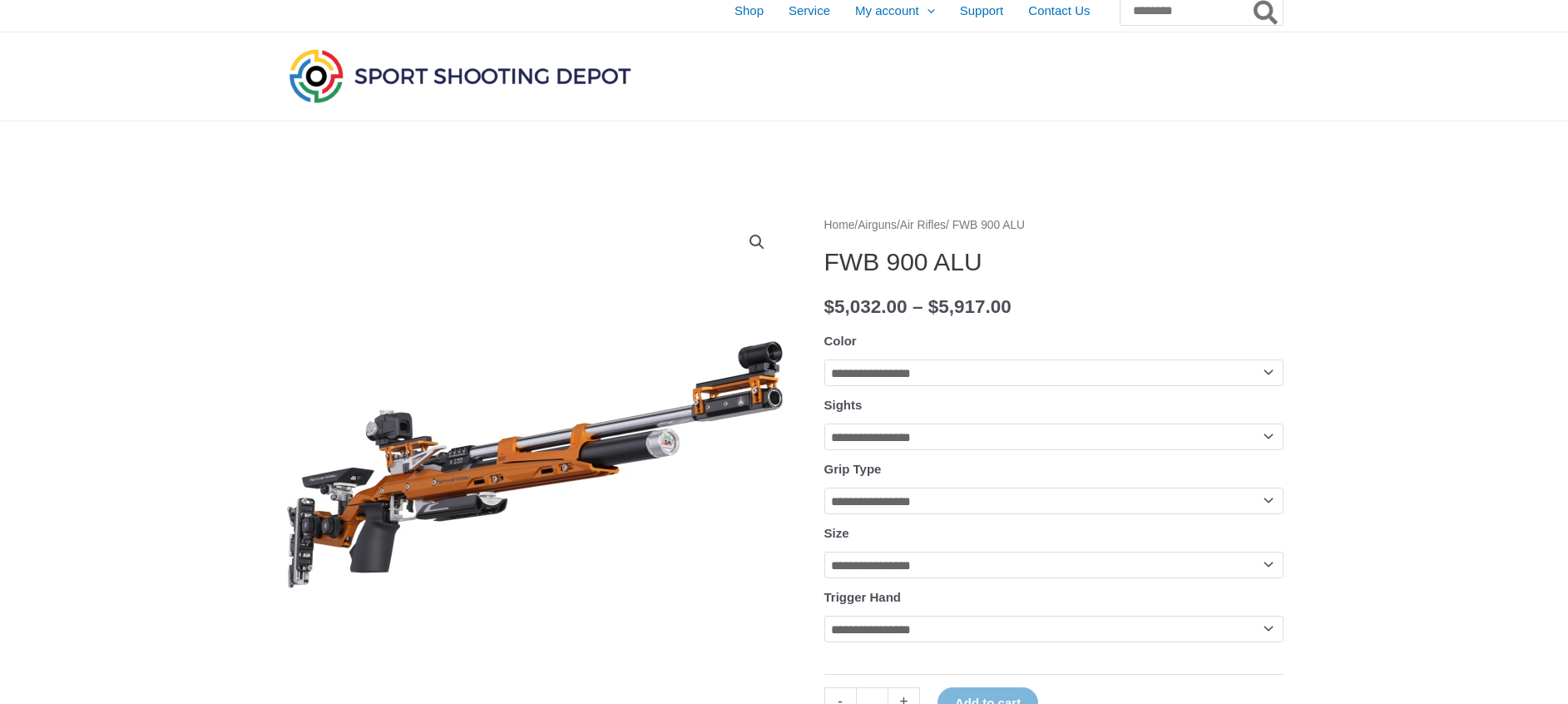
scroll to position [0, 0]
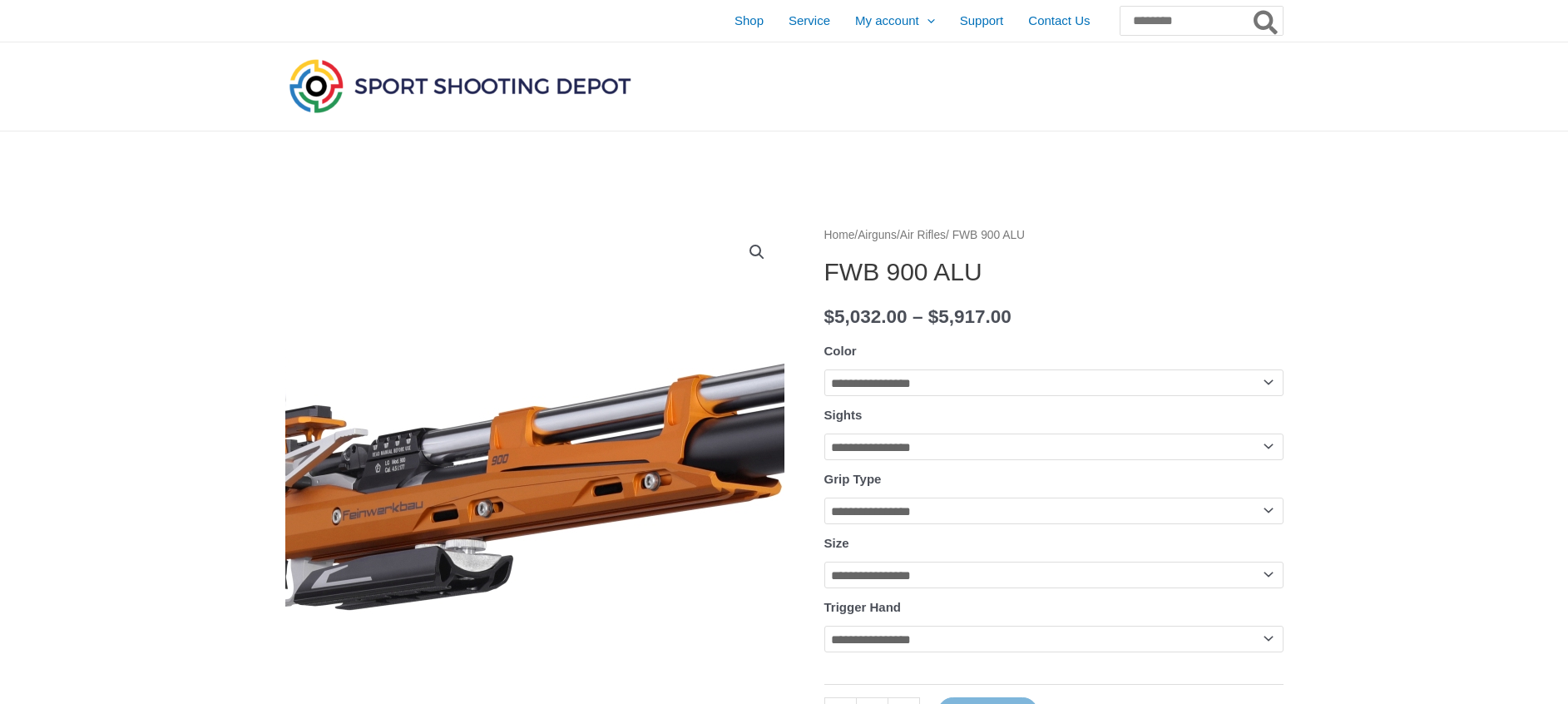
click at [502, 473] on img at bounding box center [583, 474] width 1247 height 640
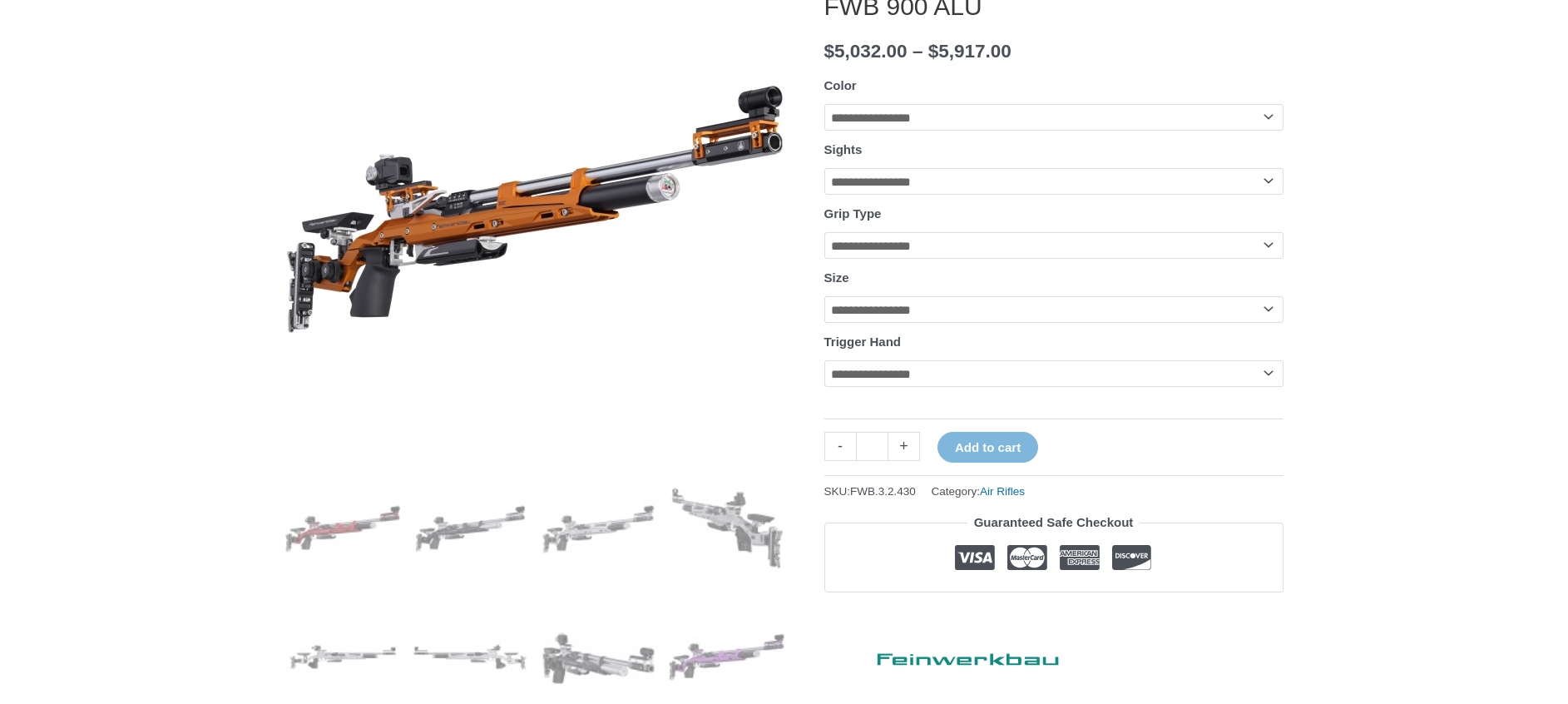
scroll to position [781, 0]
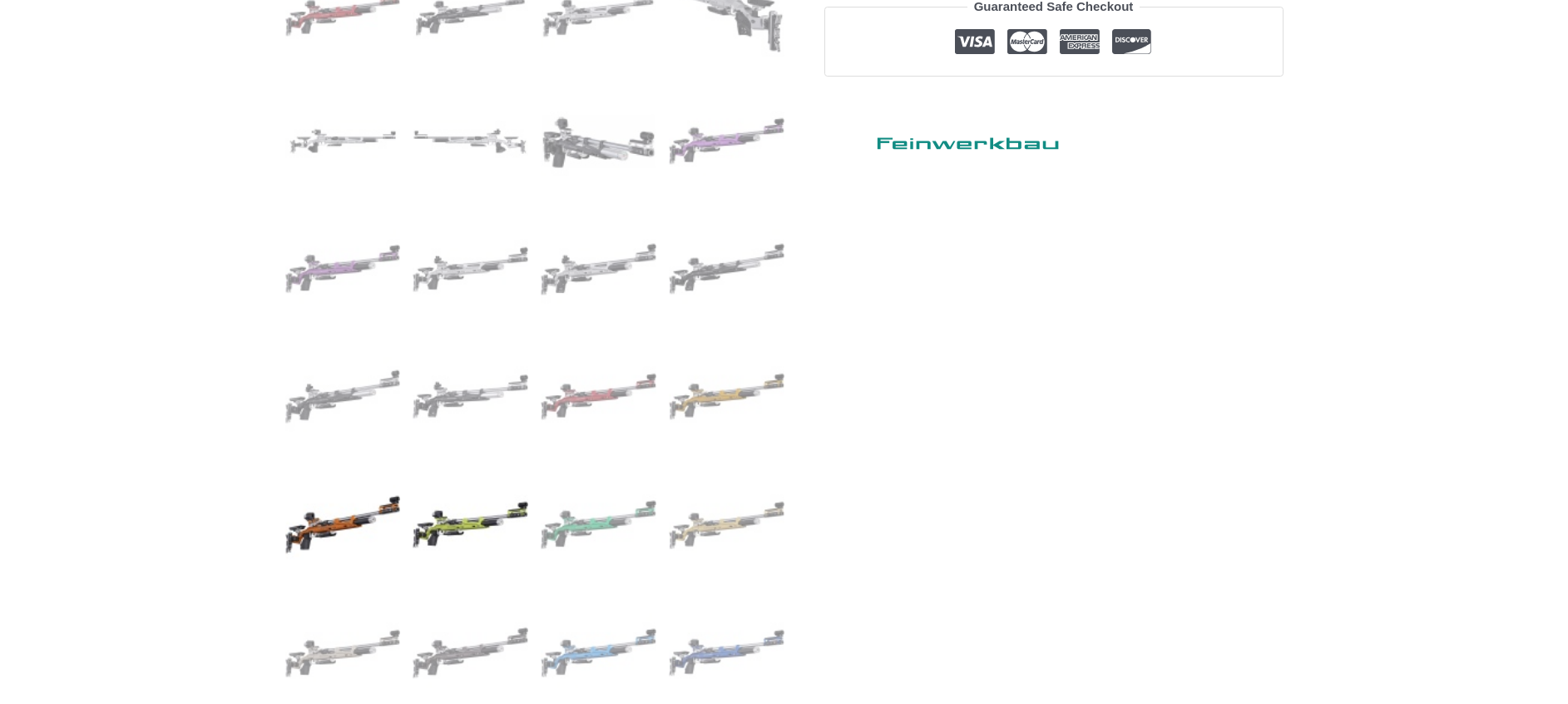
click at [470, 520] on img at bounding box center [471, 524] width 115 height 115
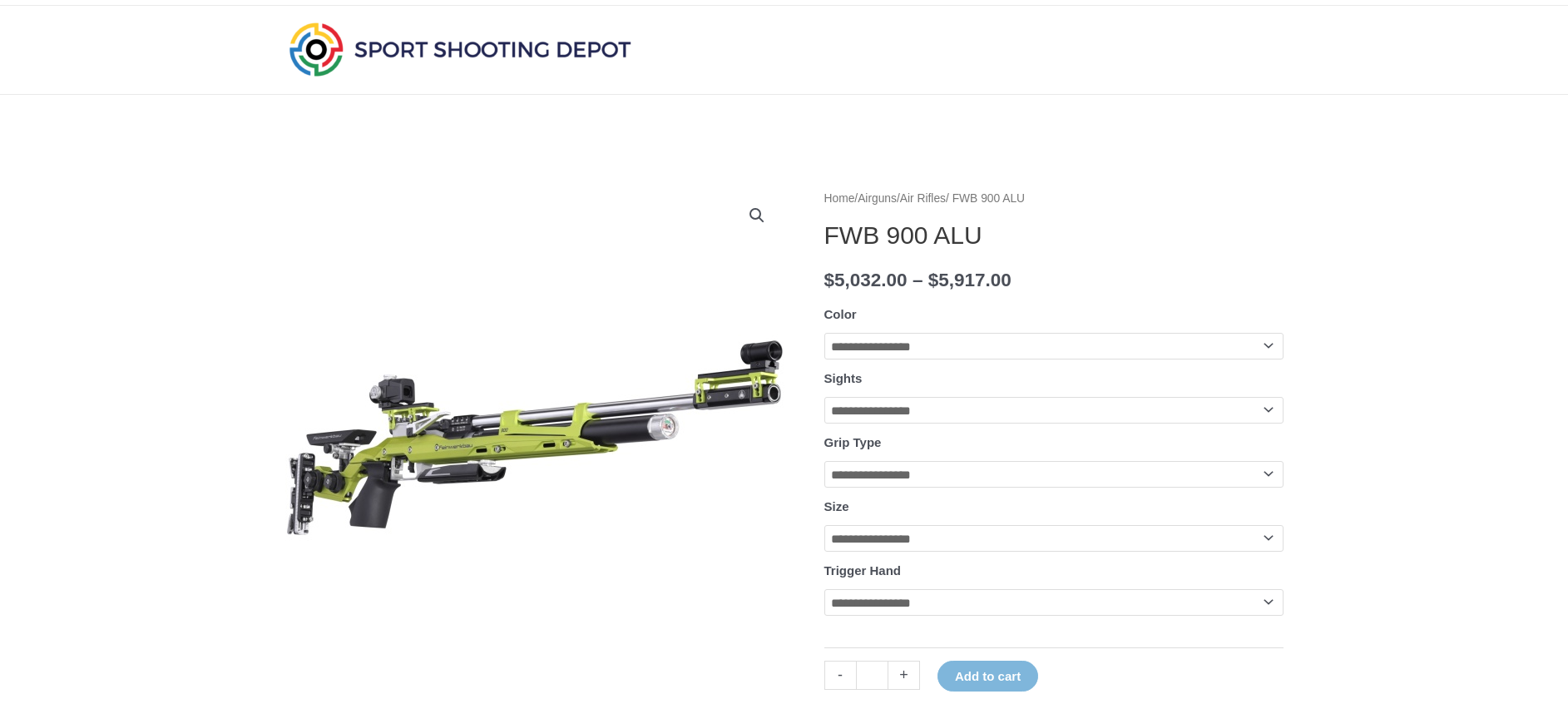
scroll to position [33, 0]
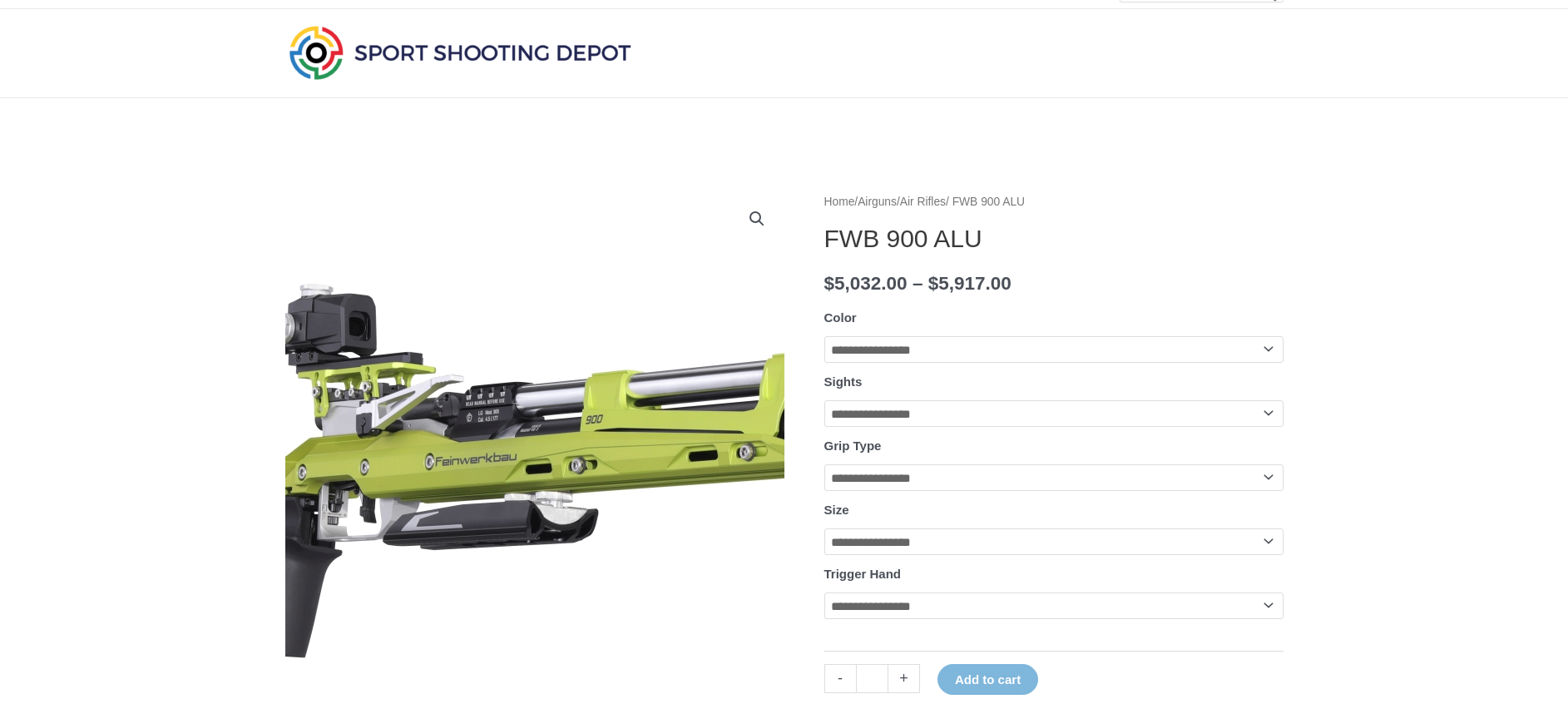
click at [443, 451] on img at bounding box center [672, 440] width 1247 height 515
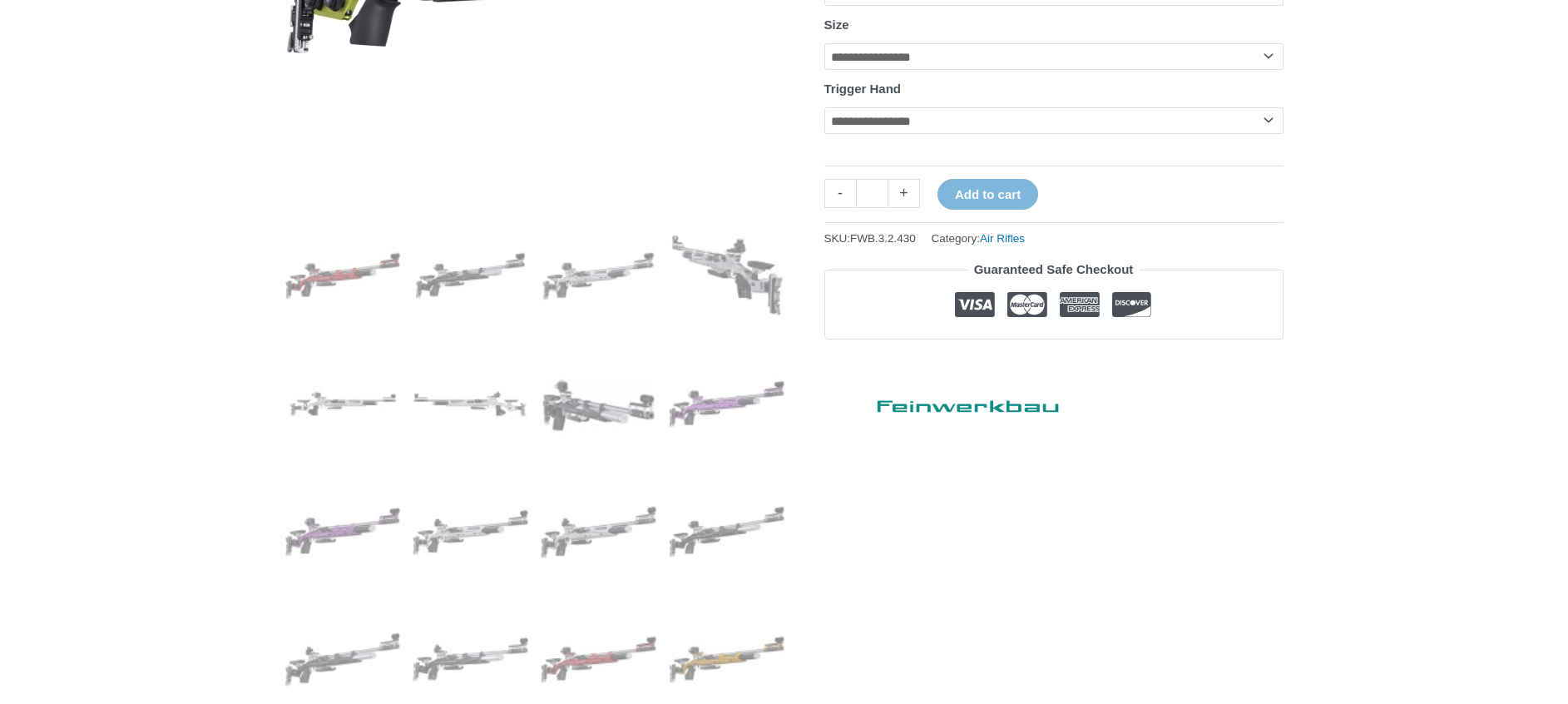
scroll to position [820, 0]
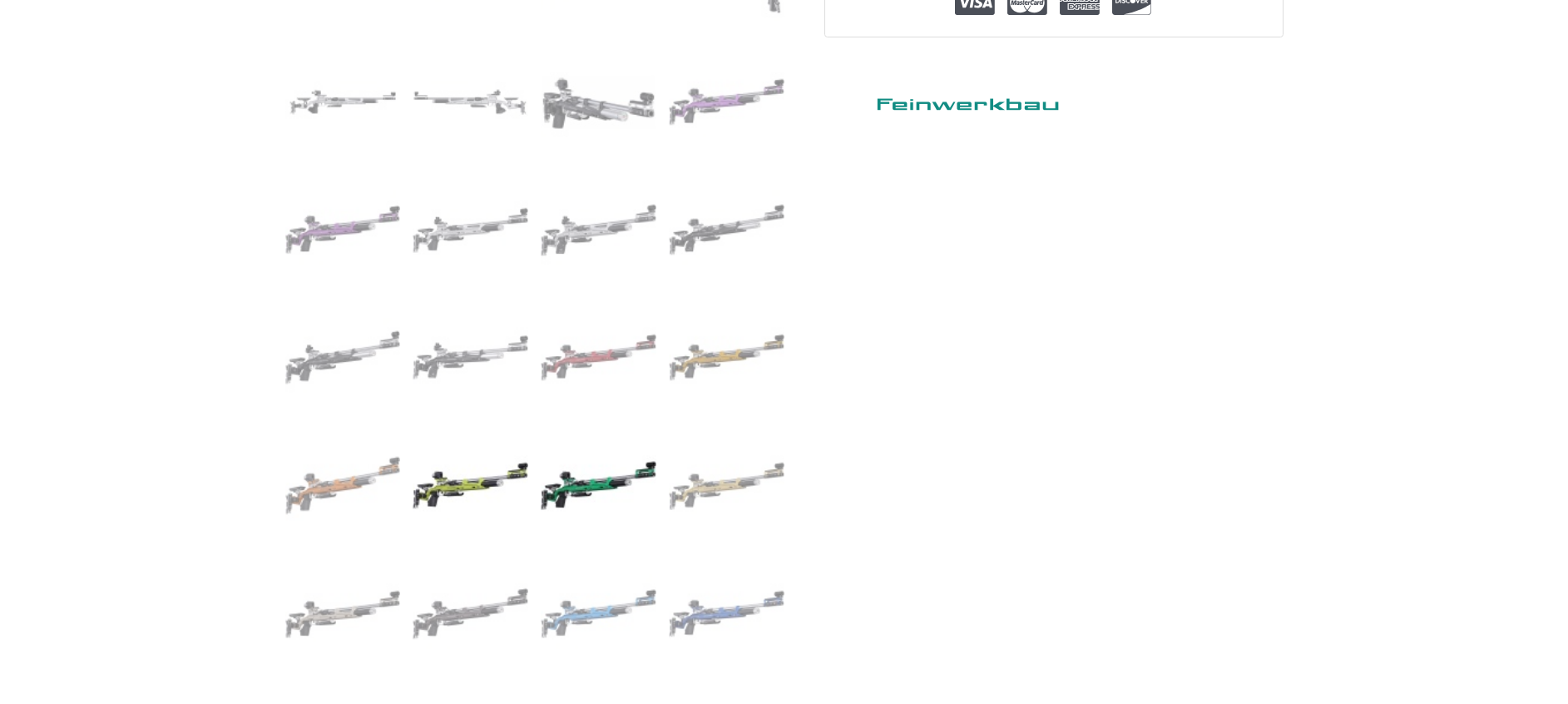
click at [598, 496] on img at bounding box center [599, 485] width 115 height 115
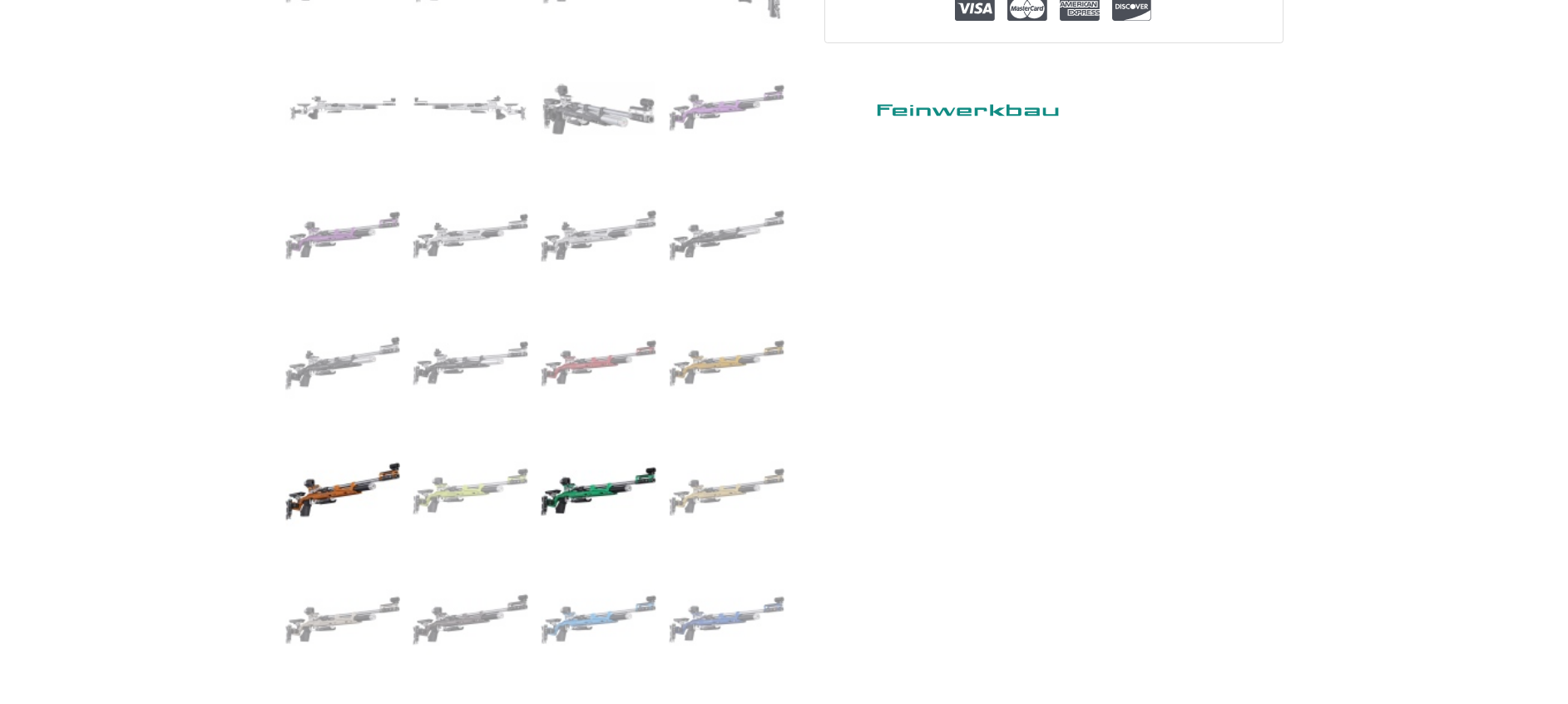
scroll to position [815, 0]
click at [718, 493] on img at bounding box center [727, 490] width 115 height 115
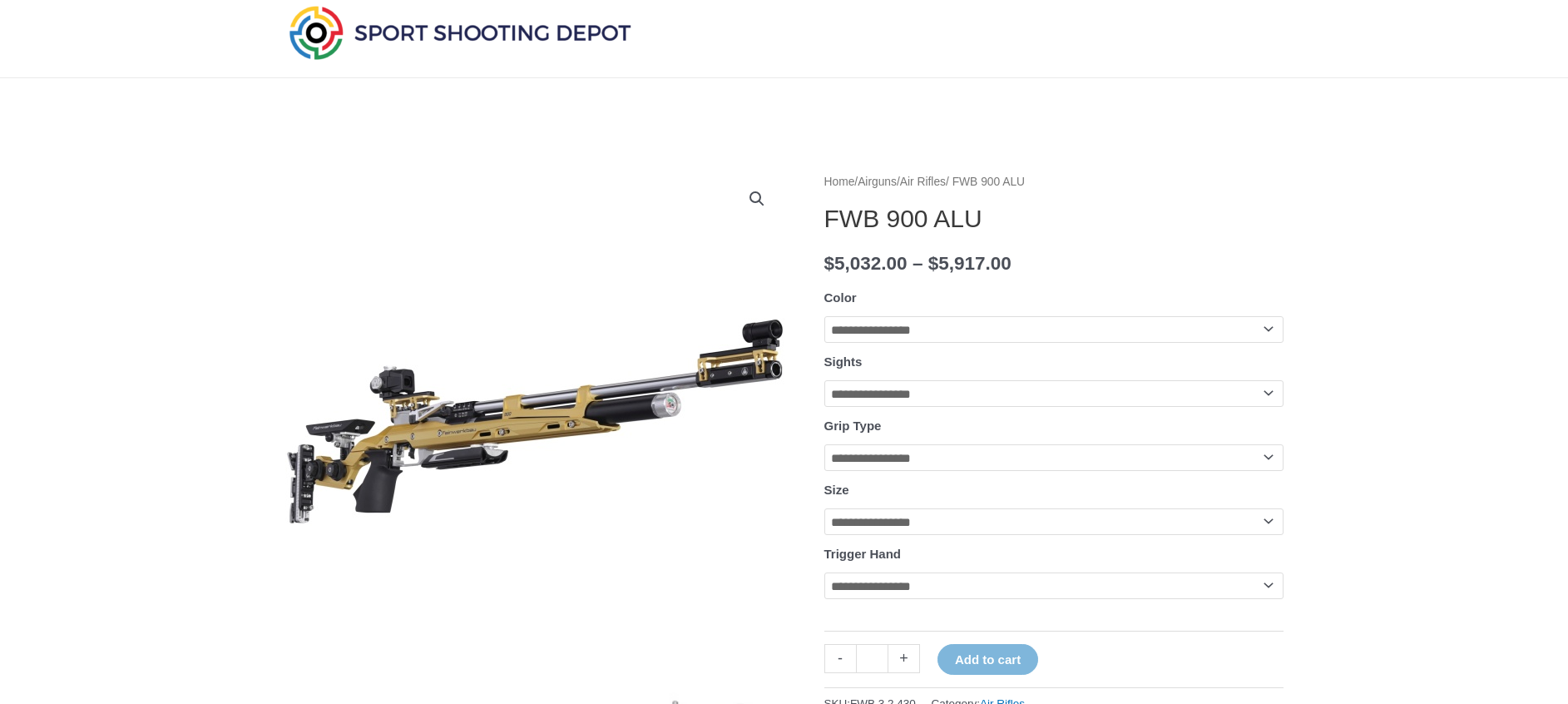
scroll to position [49, 0]
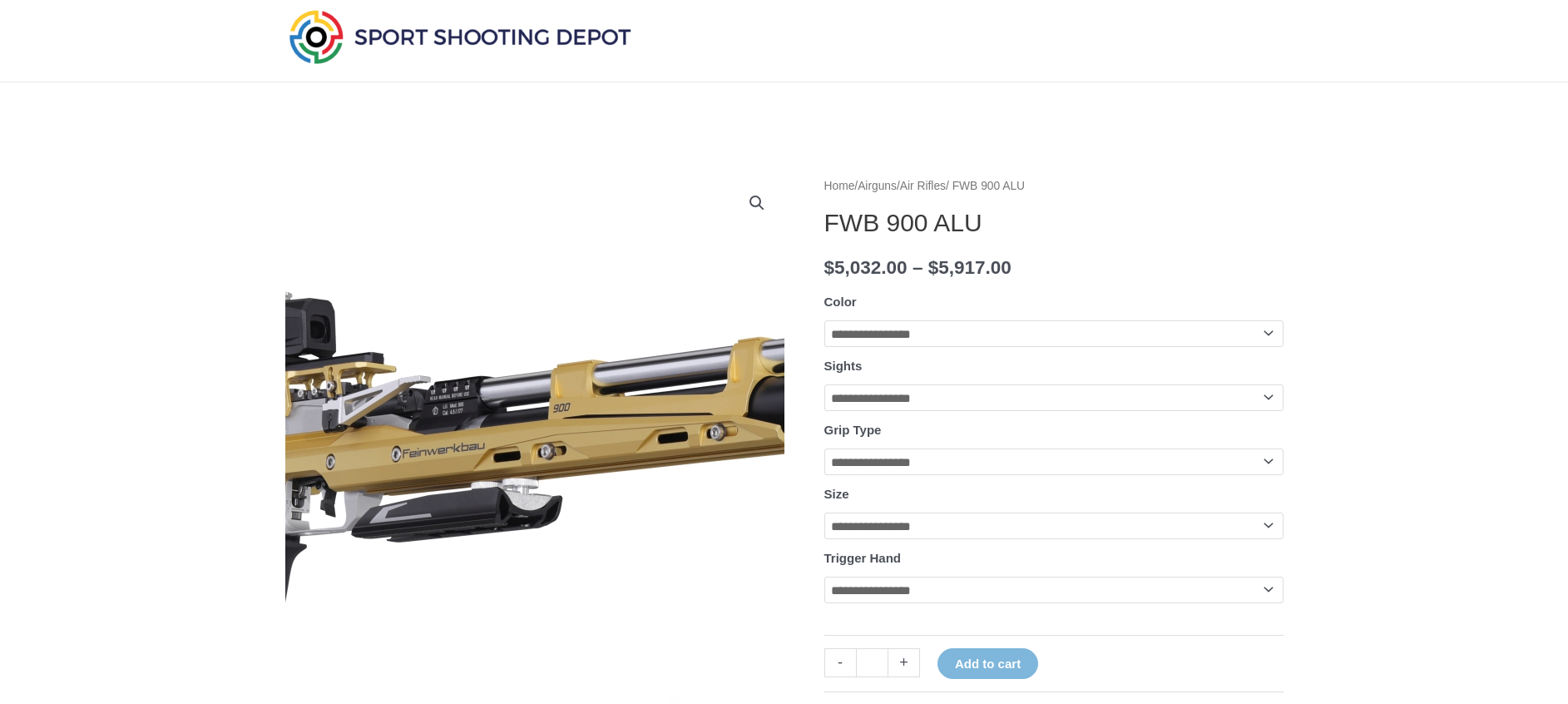
click at [469, 434] on img at bounding box center [632, 424] width 1247 height 543
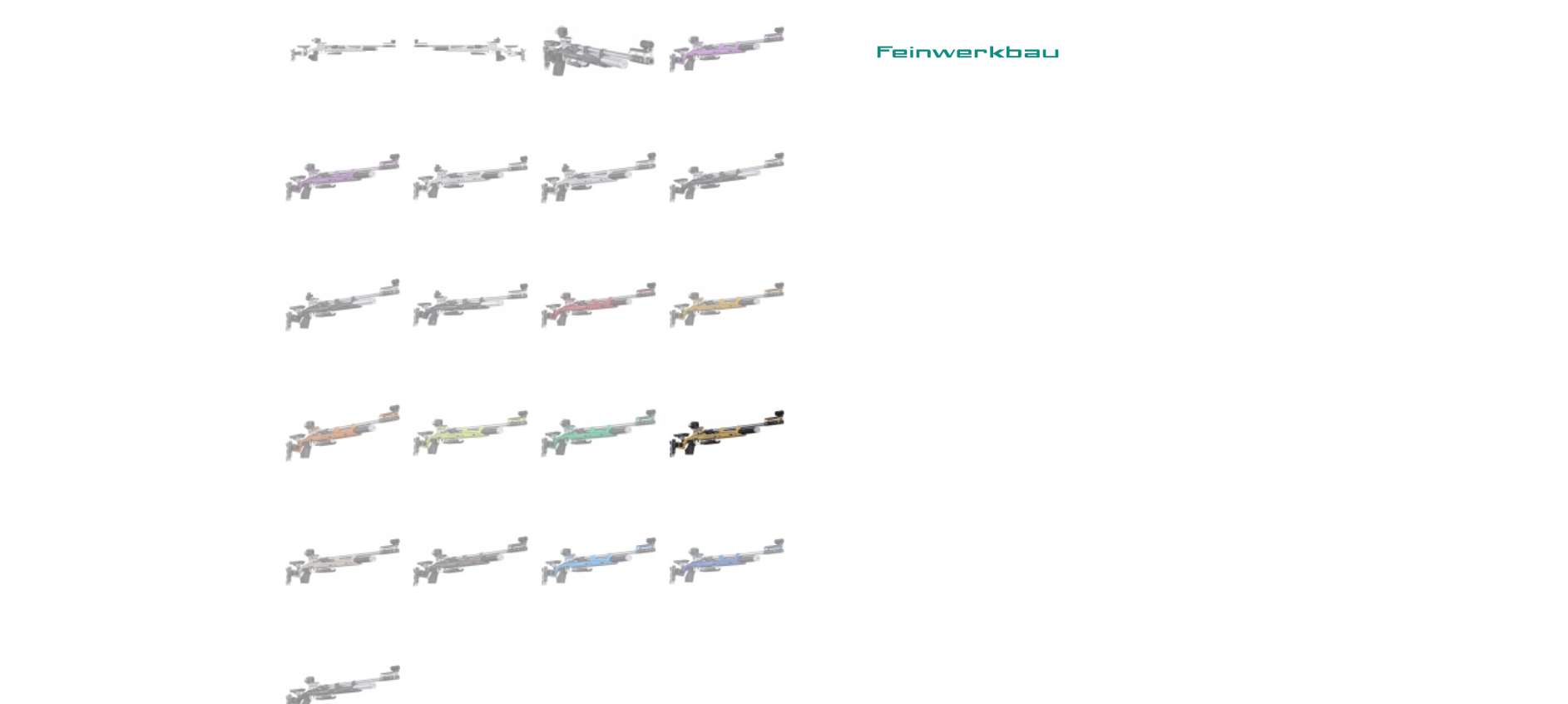
scroll to position [937, 0]
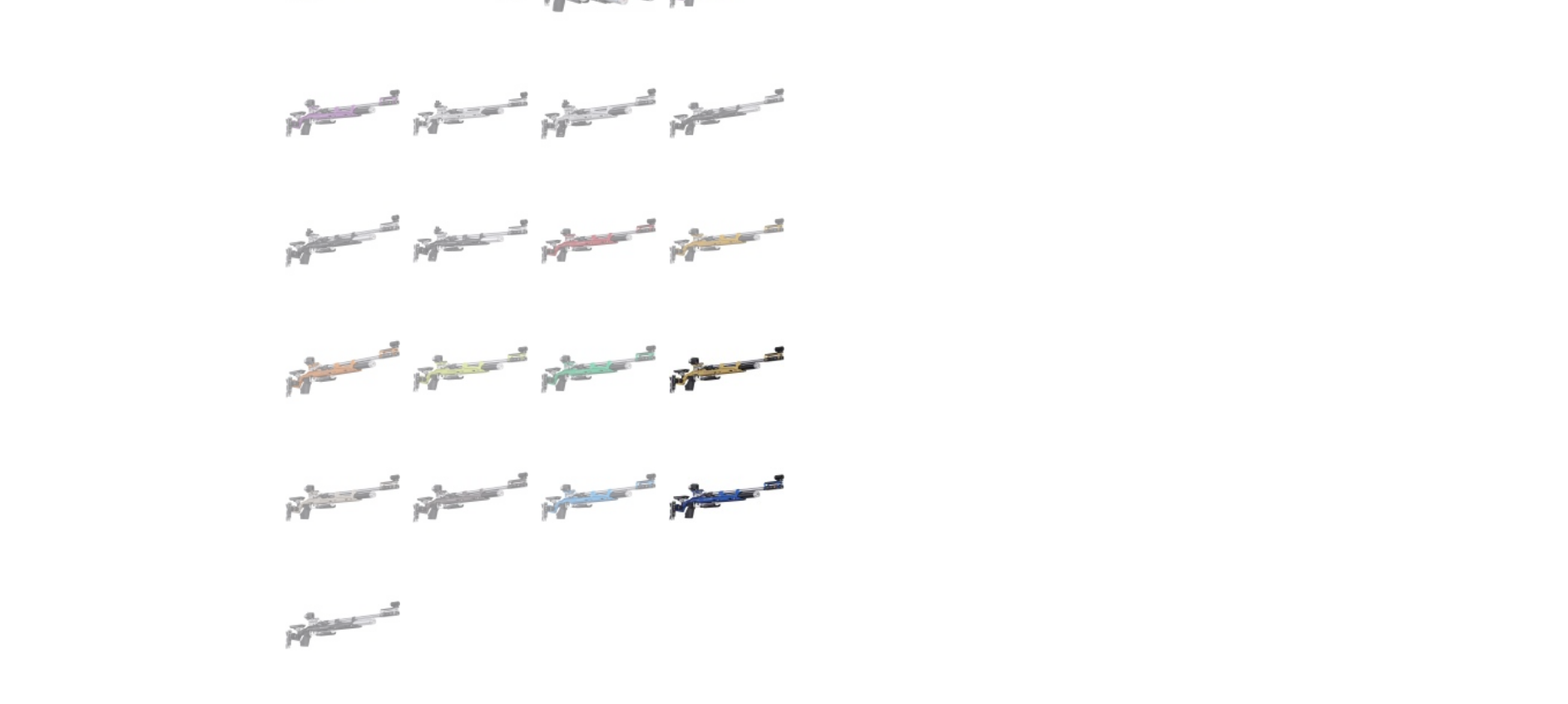
click at [724, 505] on img at bounding box center [727, 497] width 115 height 115
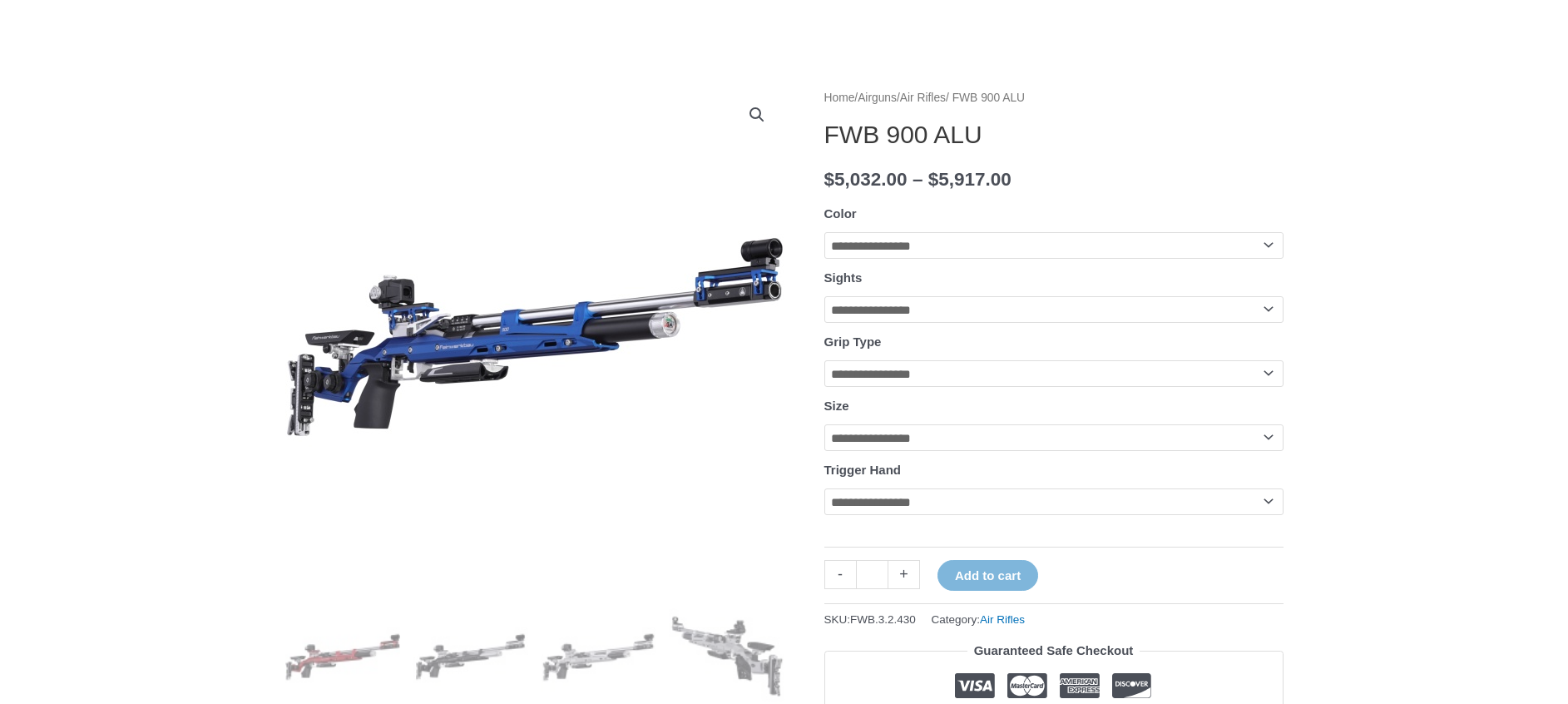
scroll to position [0, 0]
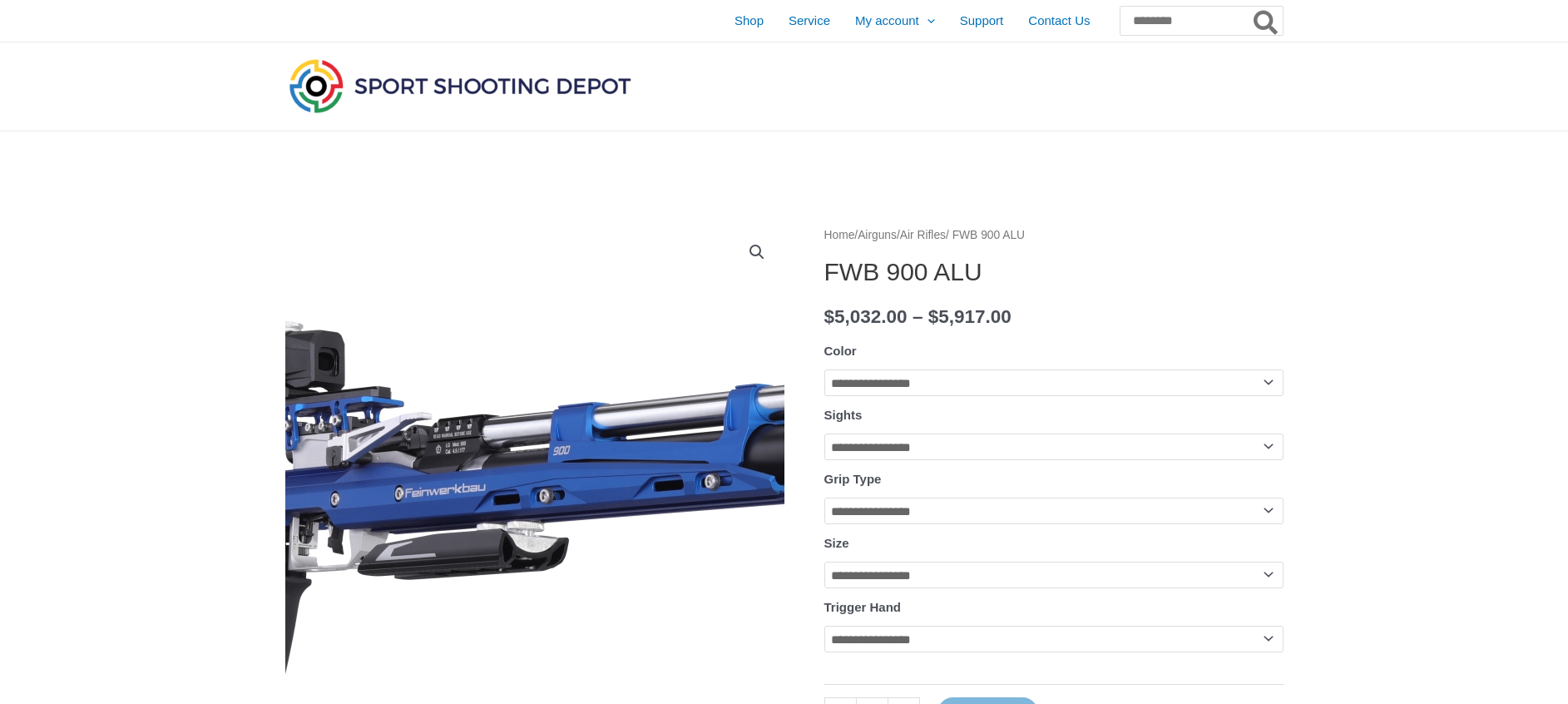
click at [467, 489] on img at bounding box center [634, 473] width 1247 height 518
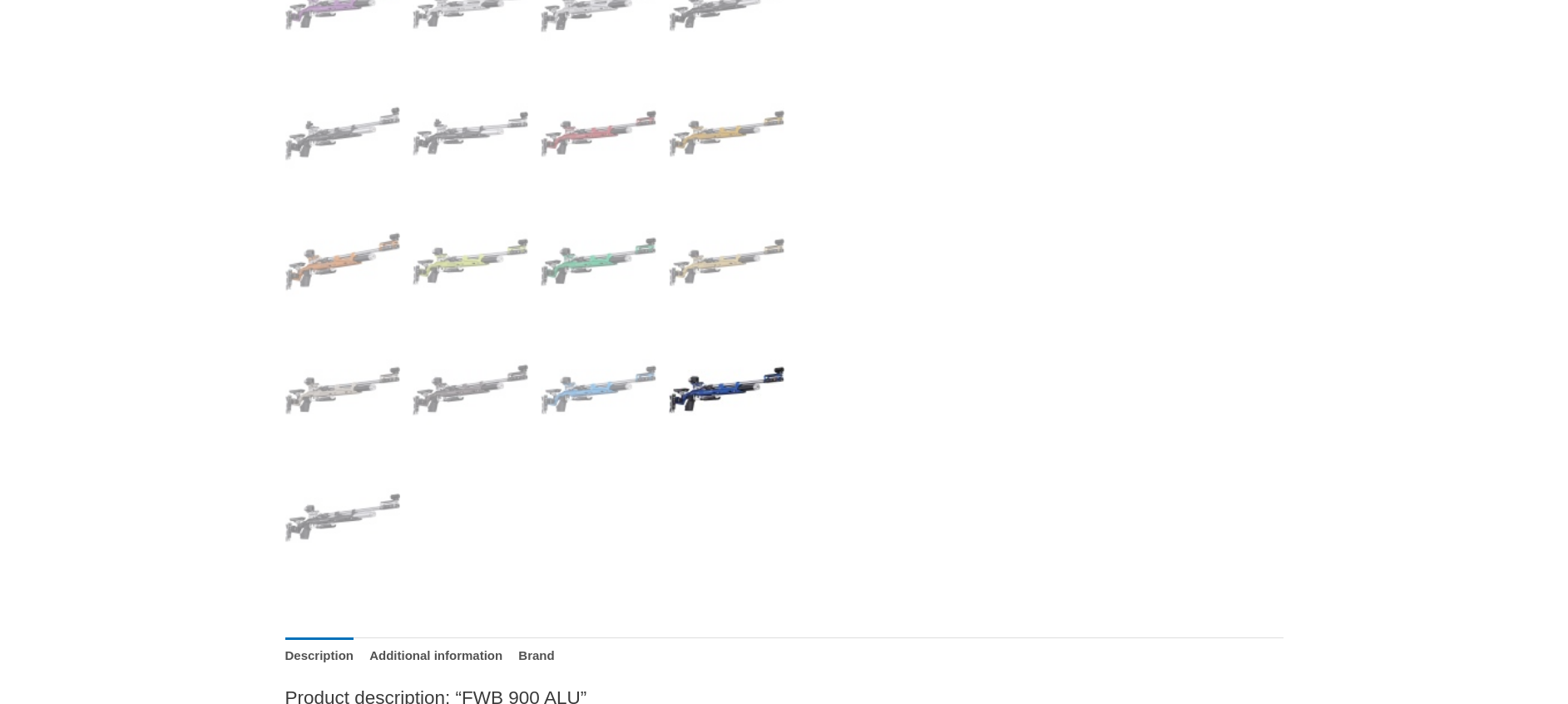
scroll to position [251, 0]
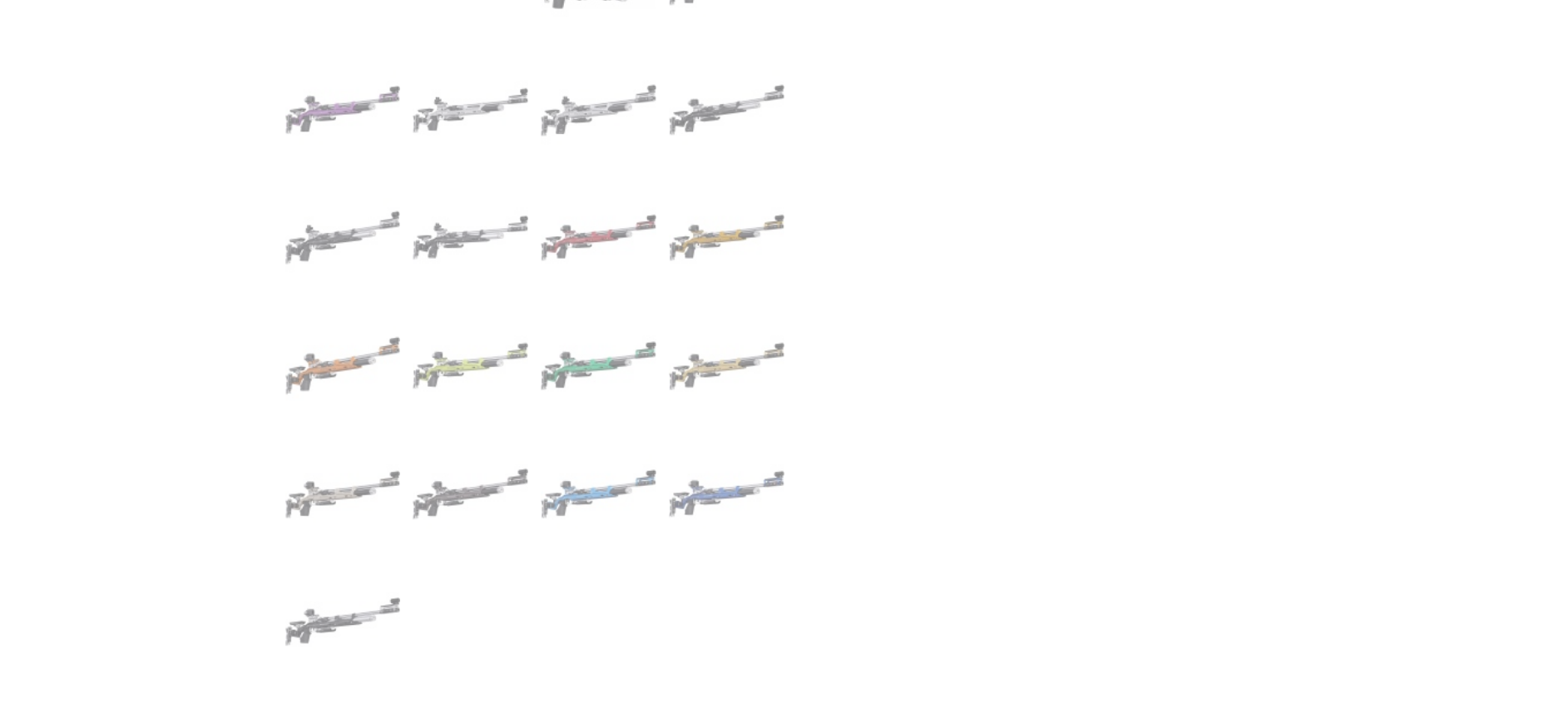
scroll to position [943, 0]
